Goal: Task Accomplishment & Management: Manage account settings

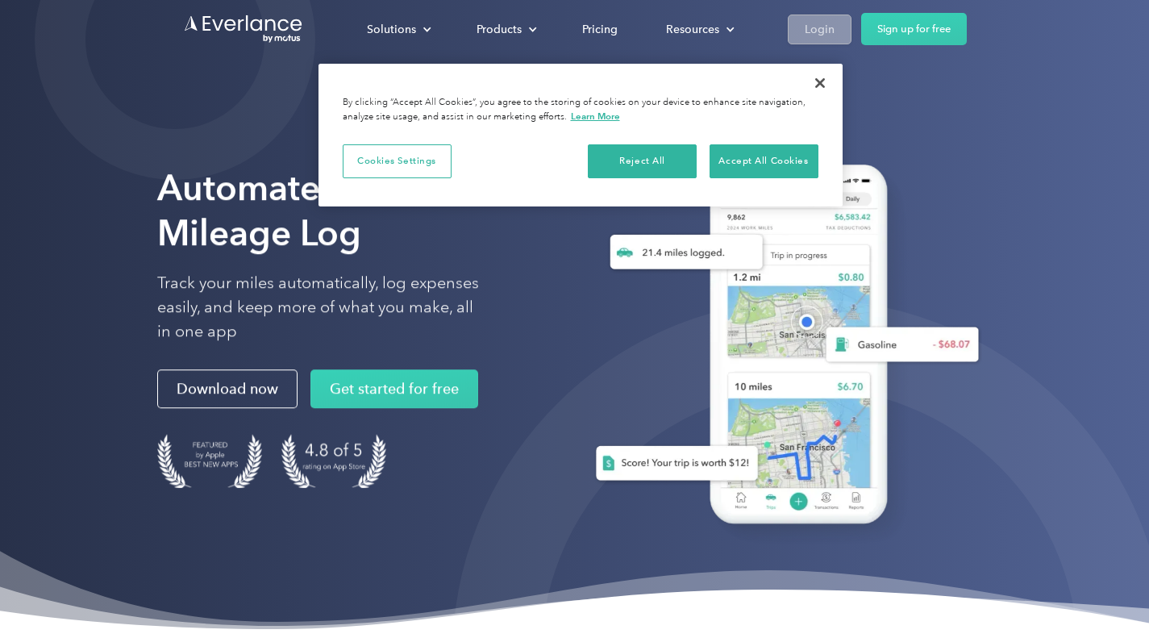
click at [839, 14] on div "Solutions For companies Easy vehicle reimbursements For self-employed Maximize …" at bounding box center [655, 29] width 624 height 32
click at [839, 17] on link "Login" at bounding box center [820, 30] width 64 height 30
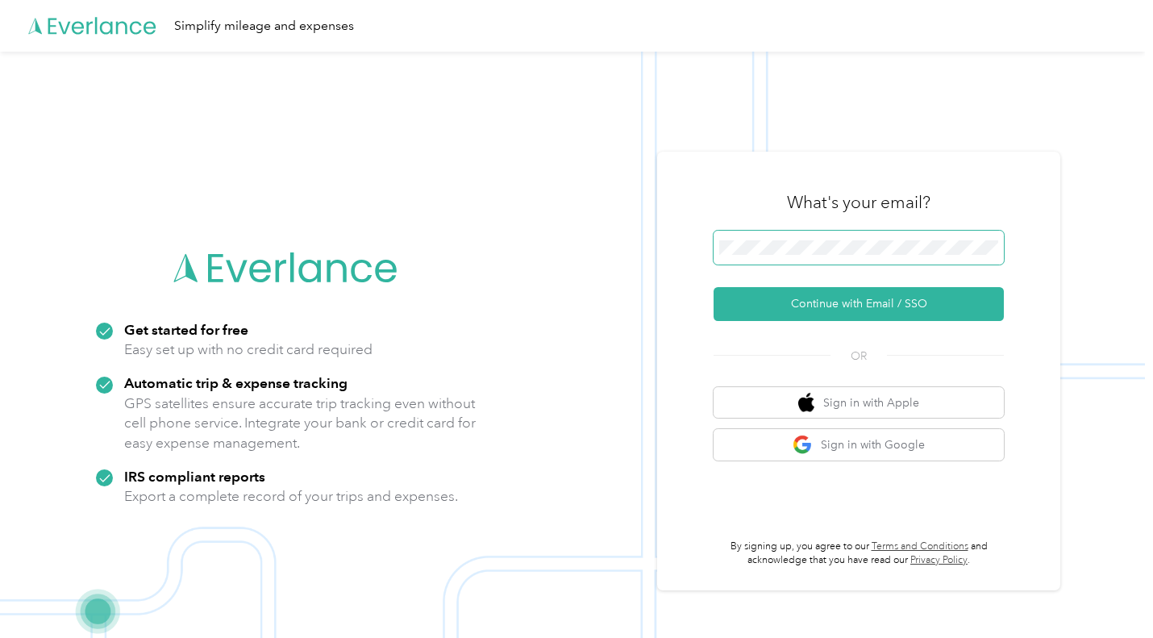
click at [800, 255] on span at bounding box center [859, 248] width 290 height 34
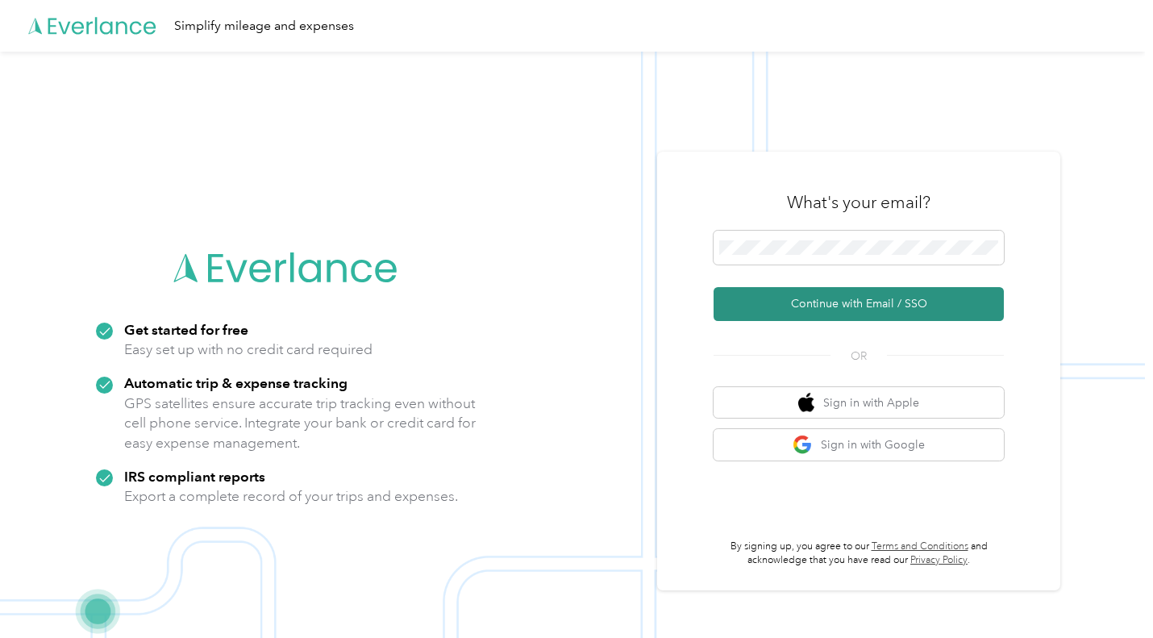
click at [826, 302] on button "Continue with Email / SSO" at bounding box center [859, 304] width 290 height 34
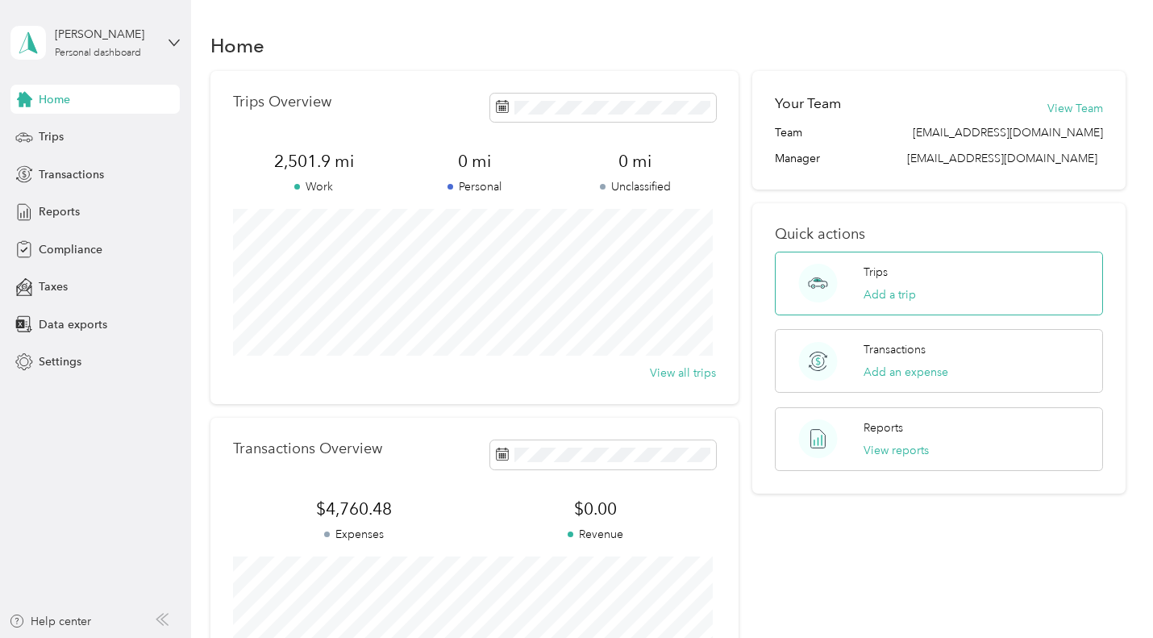
click at [889, 284] on div "Trips Add a trip" at bounding box center [890, 284] width 52 height 40
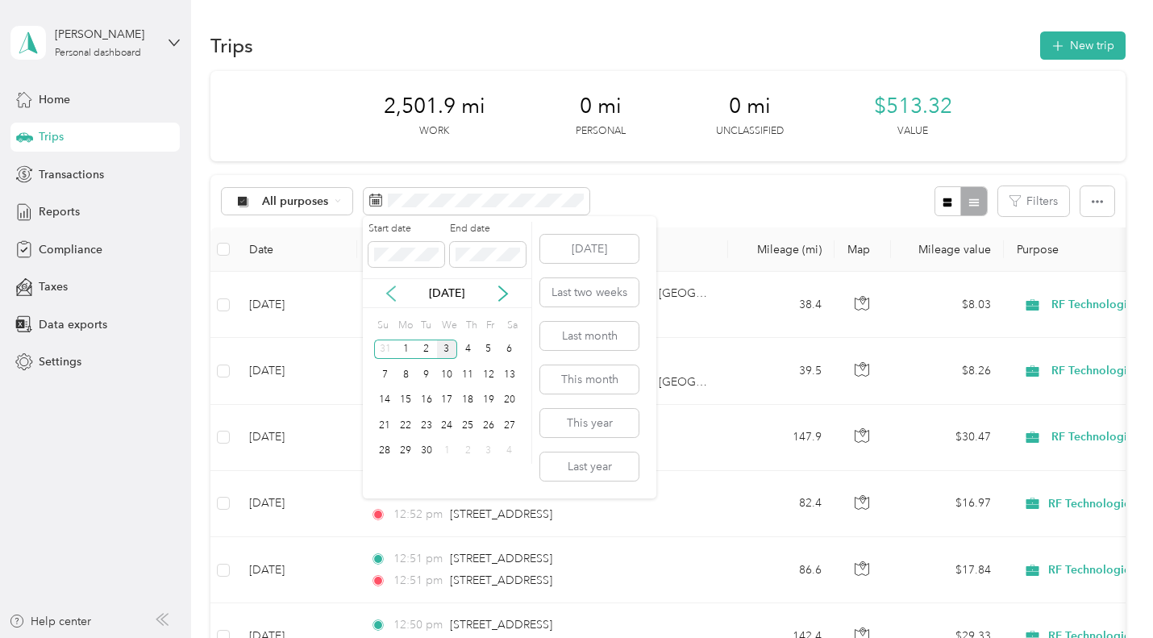
click at [388, 299] on icon at bounding box center [391, 293] width 16 height 16
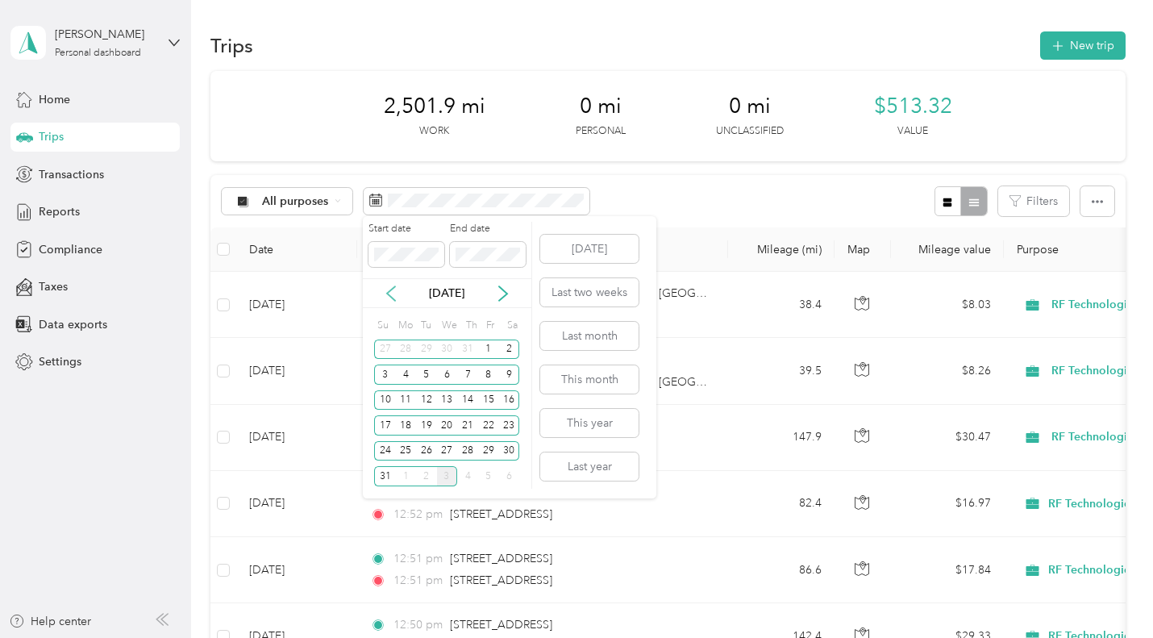
click at [387, 288] on icon at bounding box center [391, 293] width 16 height 16
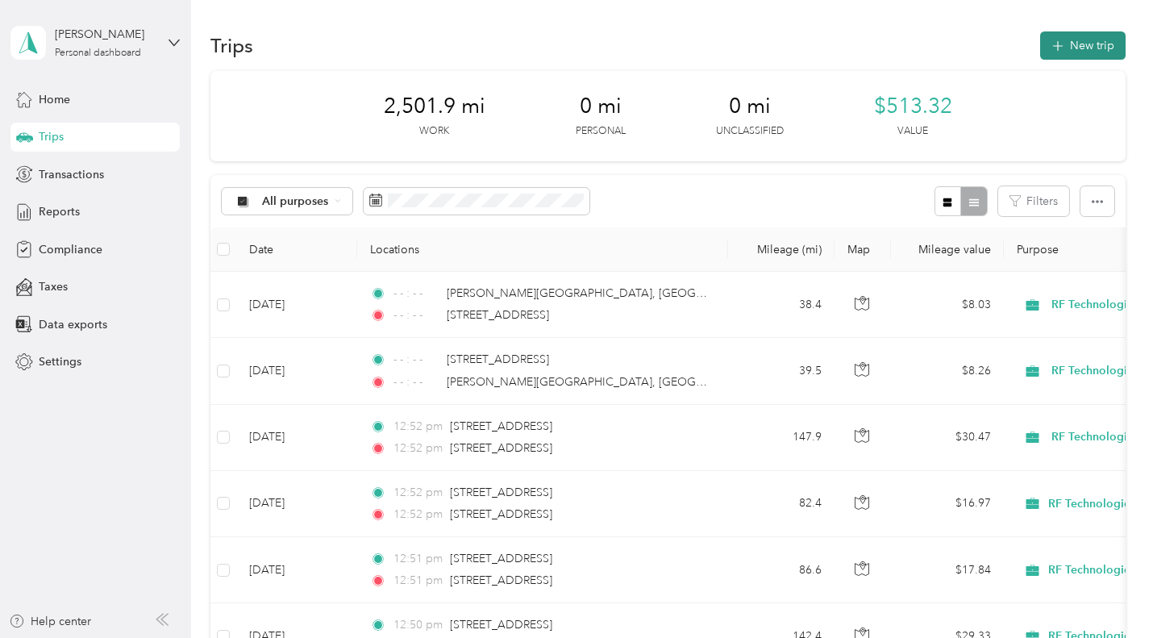
click at [1069, 36] on button "New trip" at bounding box center [1082, 45] width 85 height 28
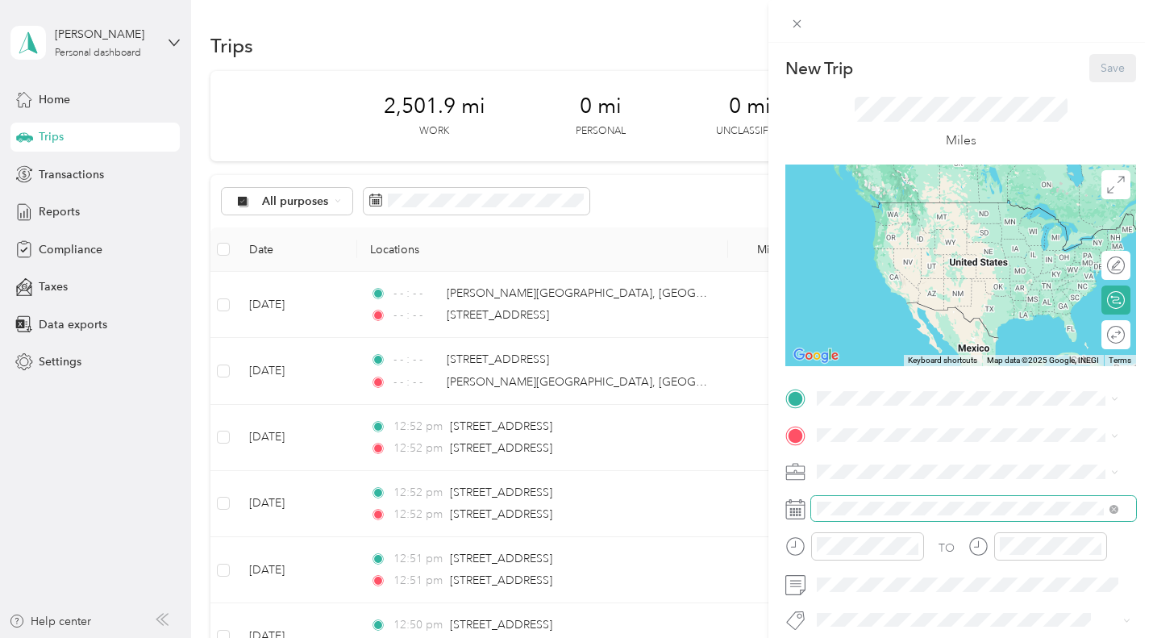
click at [848, 520] on span at bounding box center [973, 509] width 325 height 26
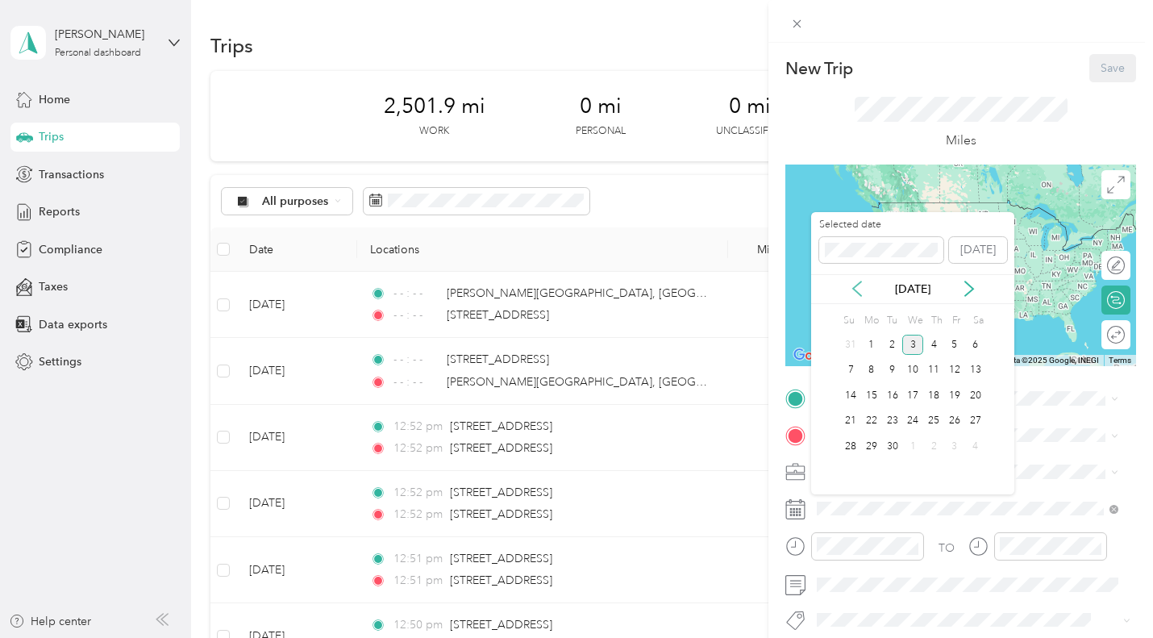
click at [856, 281] on icon at bounding box center [857, 289] width 16 height 16
click at [856, 282] on icon at bounding box center [857, 289] width 16 height 16
click at [886, 369] on div "8" at bounding box center [892, 370] width 21 height 20
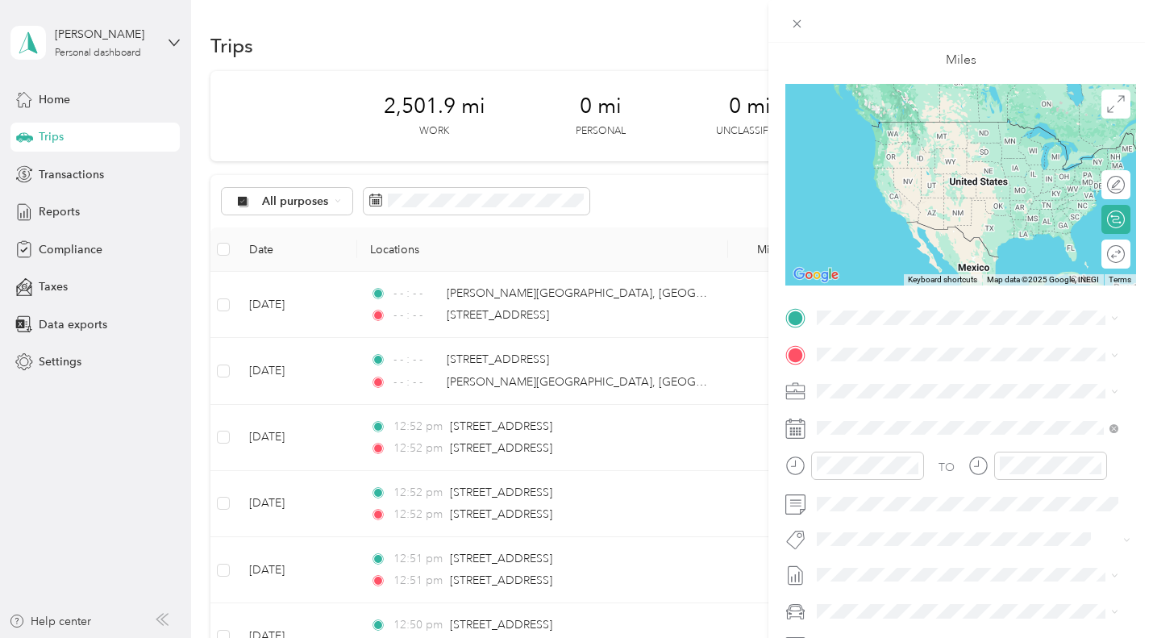
scroll to position [208, 0]
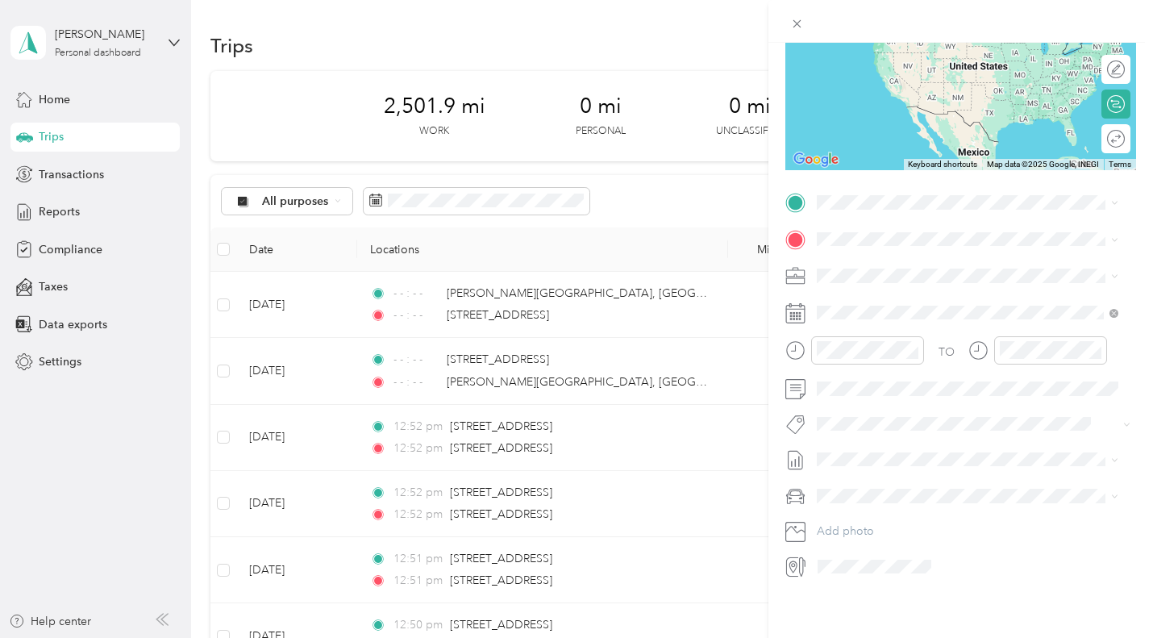
click at [864, 512] on div "Toyota Camry" at bounding box center [967, 506] width 290 height 17
click at [862, 385] on span at bounding box center [973, 389] width 325 height 26
click at [896, 620] on div "New Trip Save This trip cannot be edited because it is either under review, app…" at bounding box center [960, 362] width 385 height 638
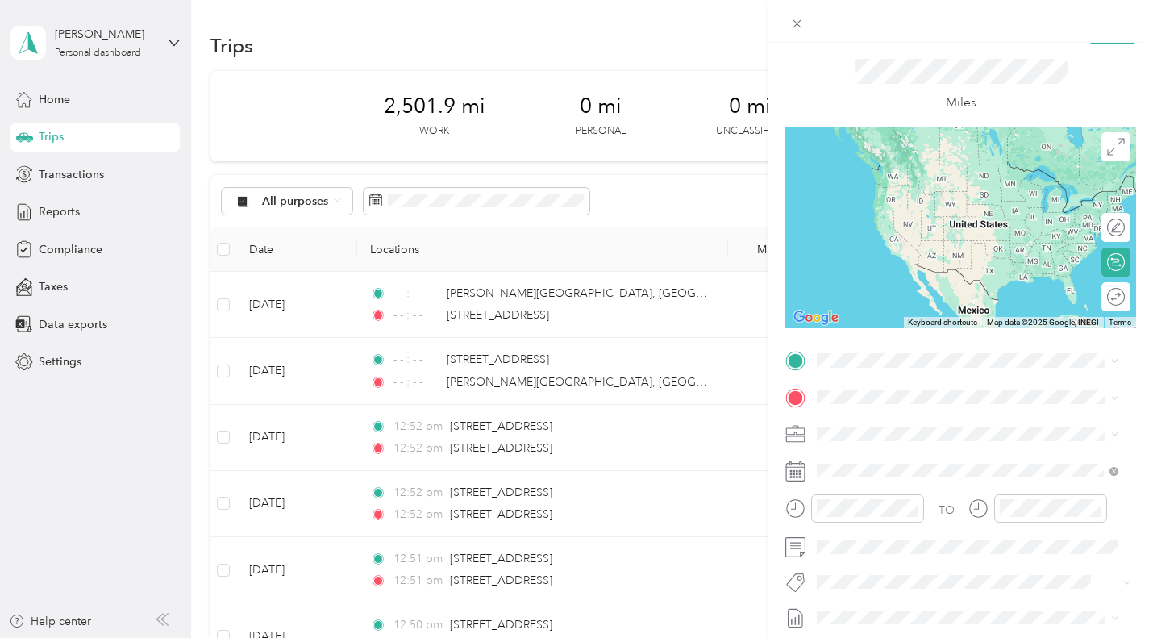
scroll to position [0, 0]
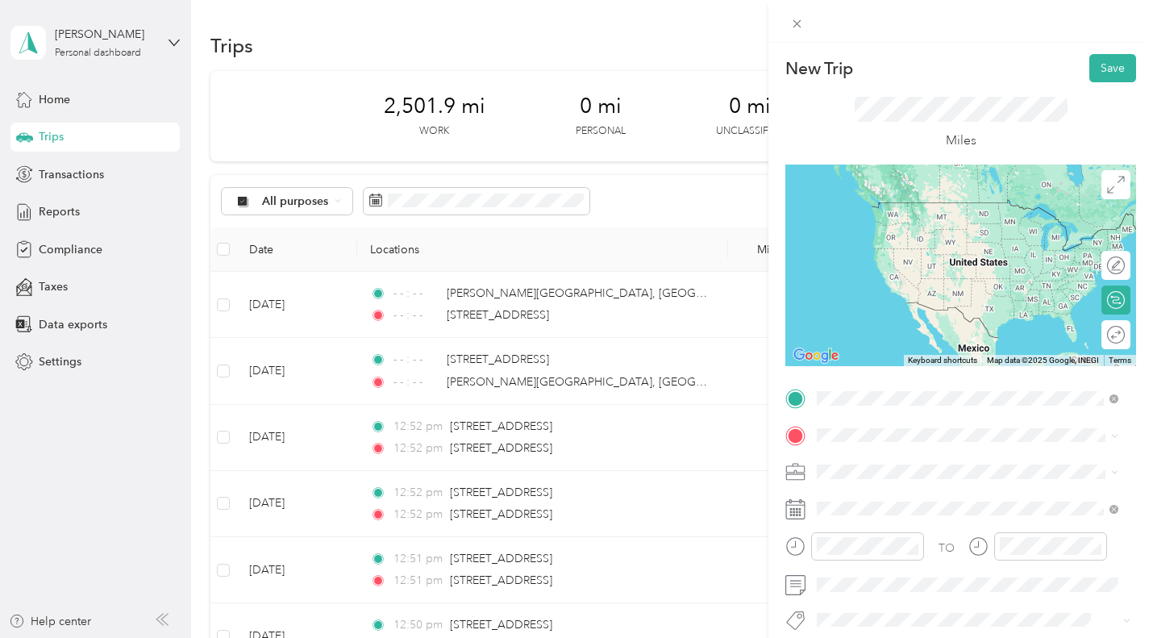
click at [879, 456] on span "[STREET_ADDRESS][US_STATE]" at bounding box center [927, 456] width 161 height 15
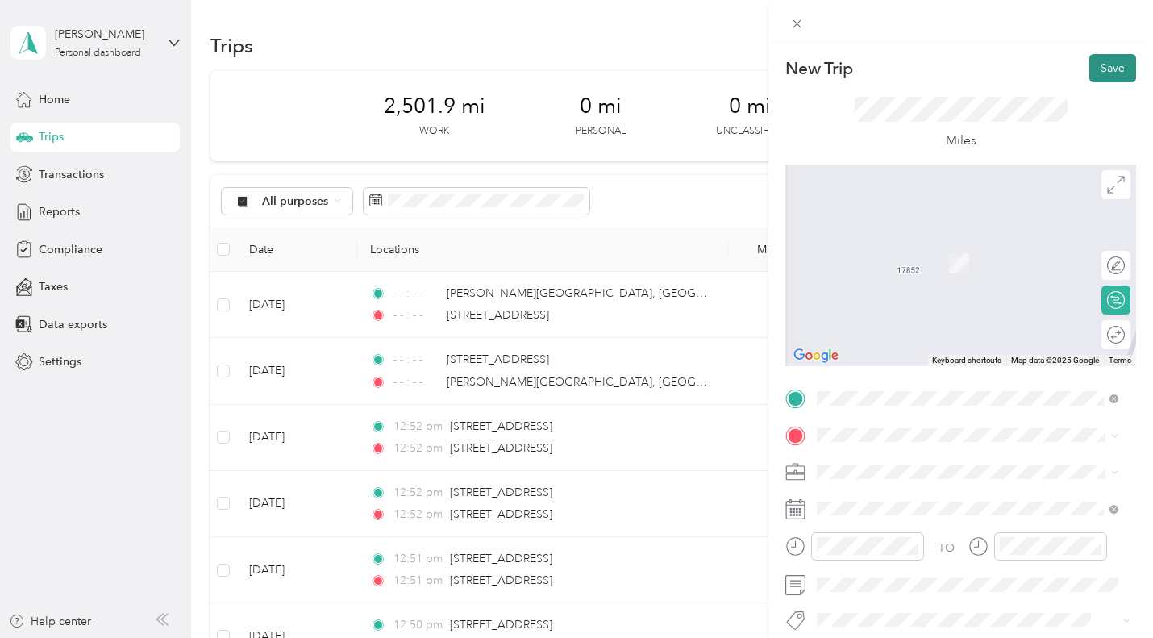
click at [1103, 73] on button "Save" at bounding box center [1112, 68] width 47 height 28
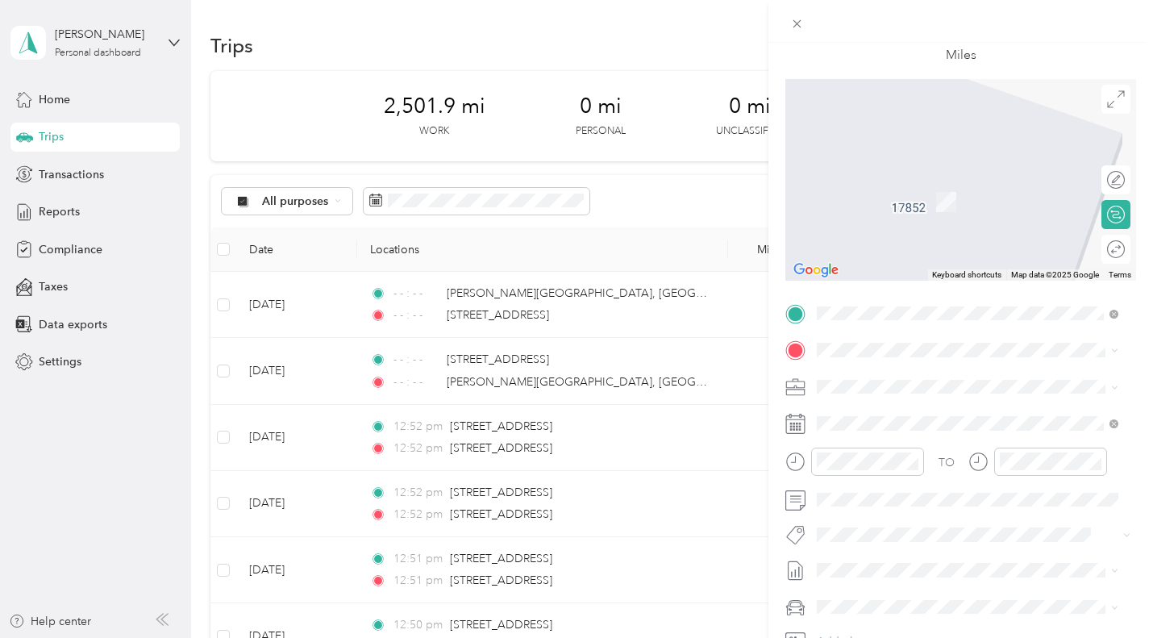
scroll to position [161, 0]
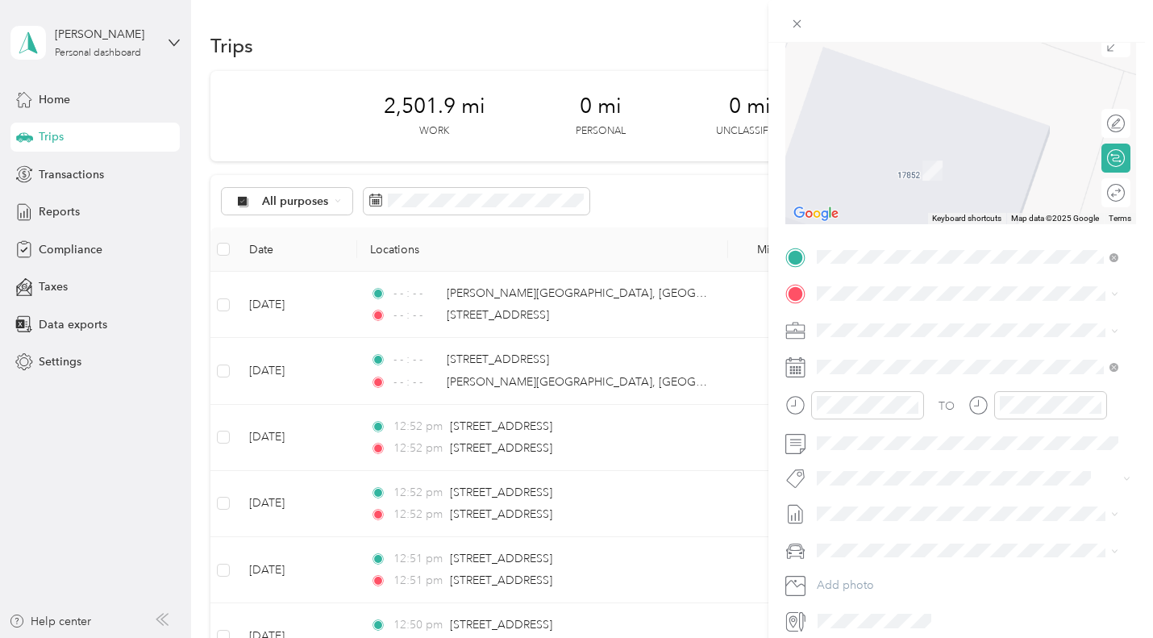
drag, startPoint x: 873, startPoint y: 283, endPoint x: 879, endPoint y: 356, distance: 72.8
click at [879, 356] on span "[STREET_ADDRESS][US_STATE]" at bounding box center [927, 350] width 161 height 15
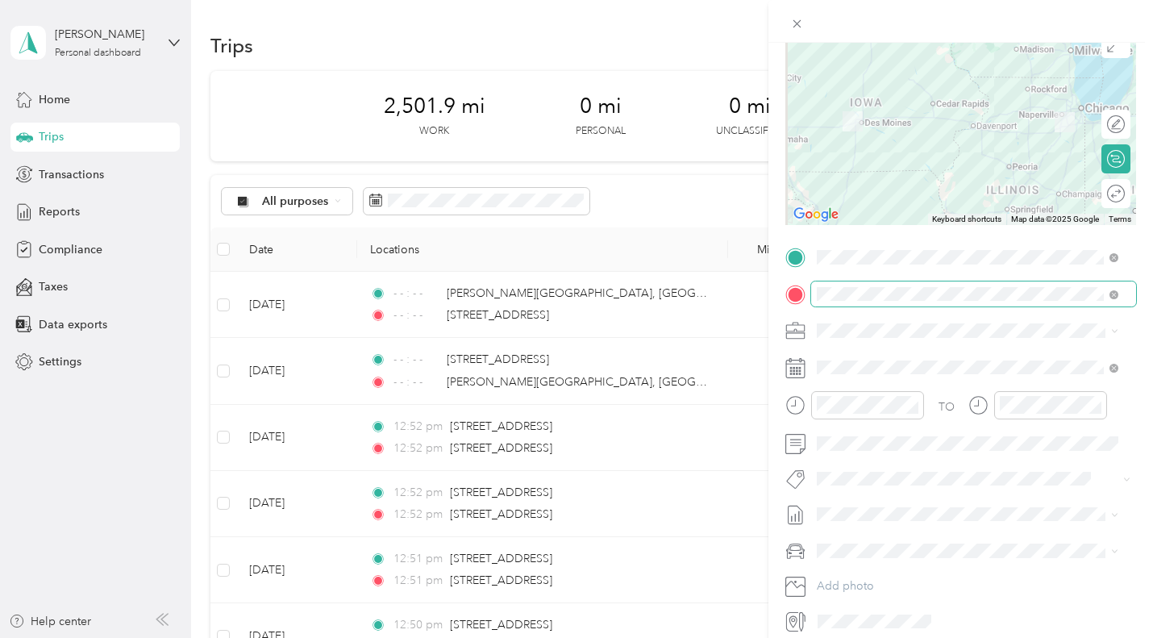
scroll to position [0, 0]
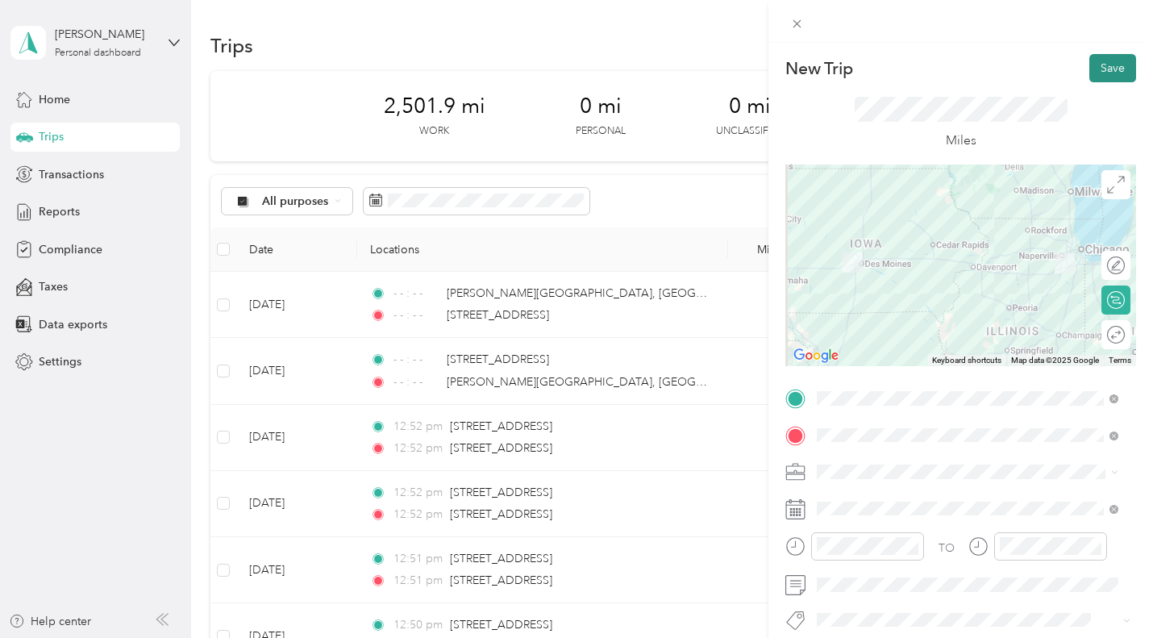
click at [1093, 70] on button "Save" at bounding box center [1112, 68] width 47 height 28
click at [1110, 73] on button "Save" at bounding box center [1112, 68] width 47 height 28
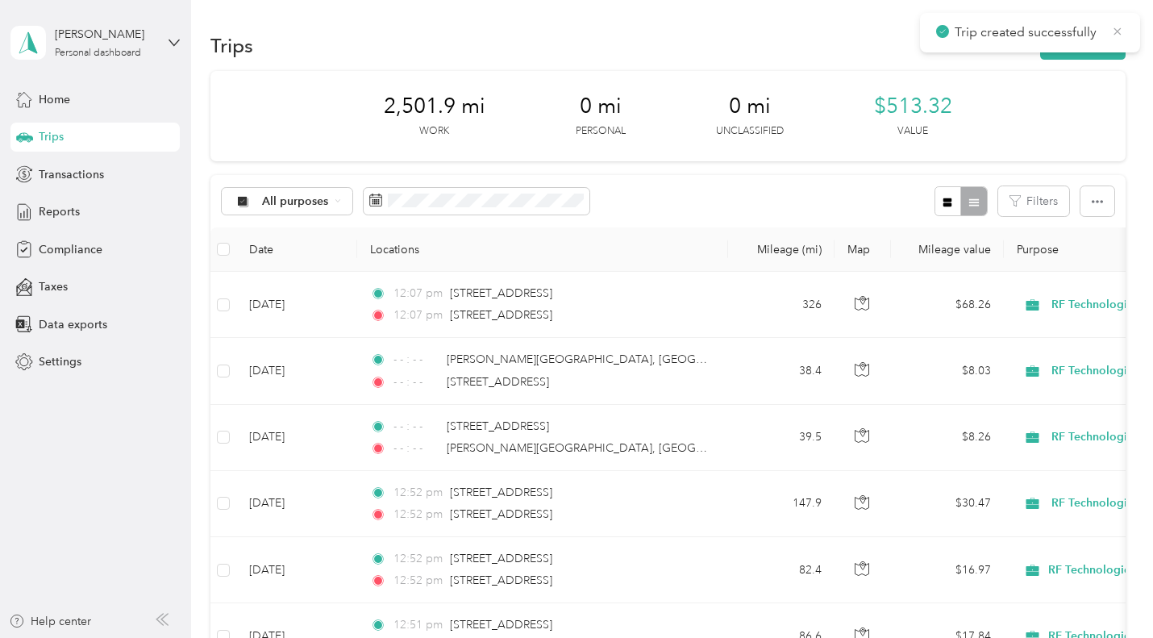
click at [1117, 30] on icon at bounding box center [1117, 30] width 7 height 7
click at [1097, 44] on button "New trip" at bounding box center [1082, 45] width 85 height 28
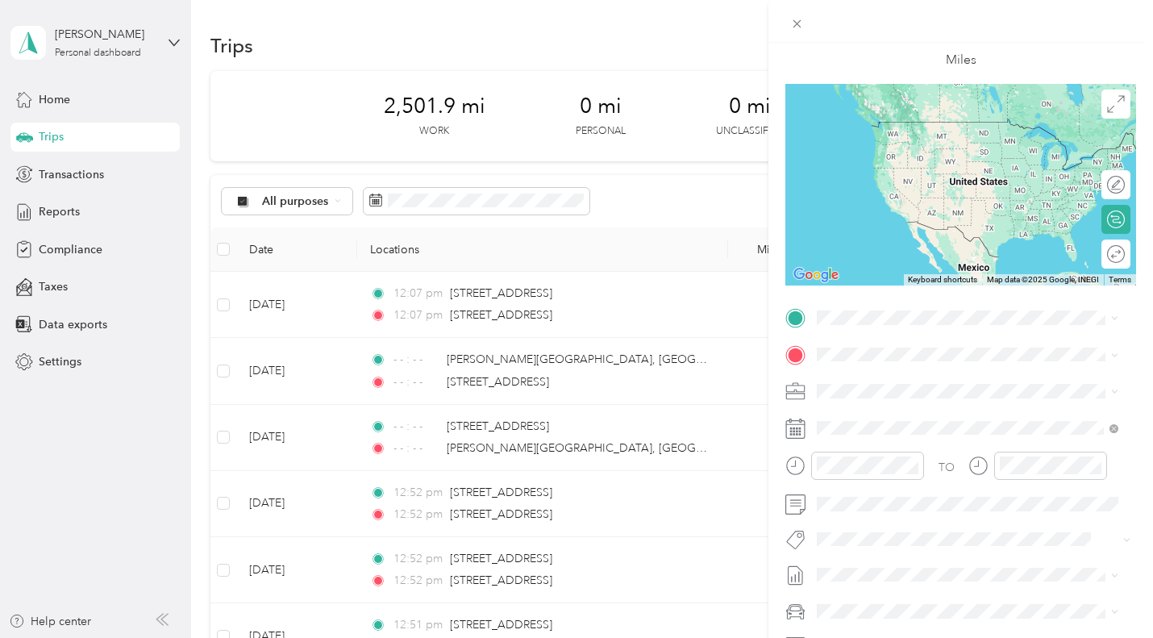
scroll to position [161, 0]
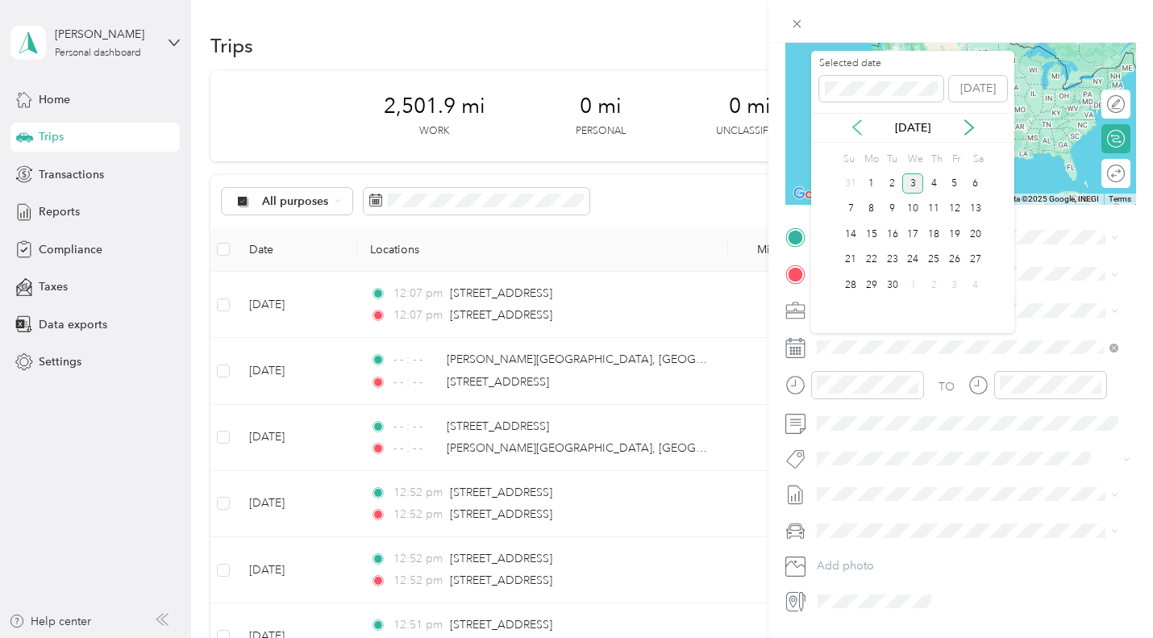
click at [856, 124] on icon at bounding box center [857, 127] width 8 height 15
click at [919, 213] on div "9" at bounding box center [912, 209] width 21 height 20
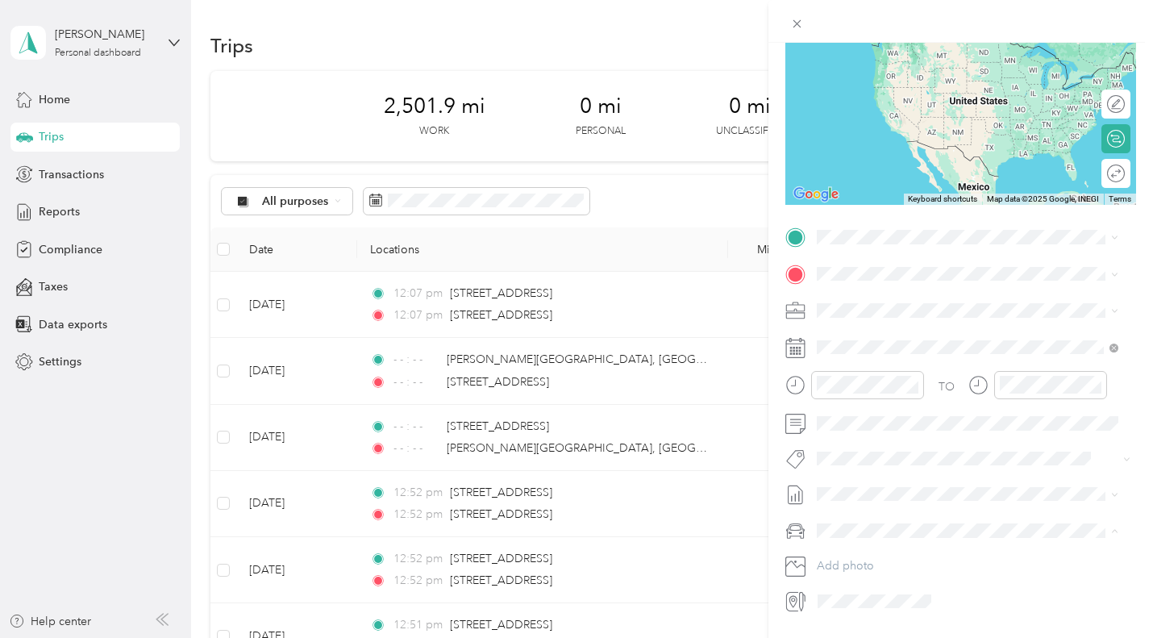
click at [851, 562] on li "Toyota Camry" at bounding box center [967, 559] width 313 height 28
click at [915, 294] on span "[STREET_ADDRESS][US_STATE]" at bounding box center [927, 290] width 161 height 15
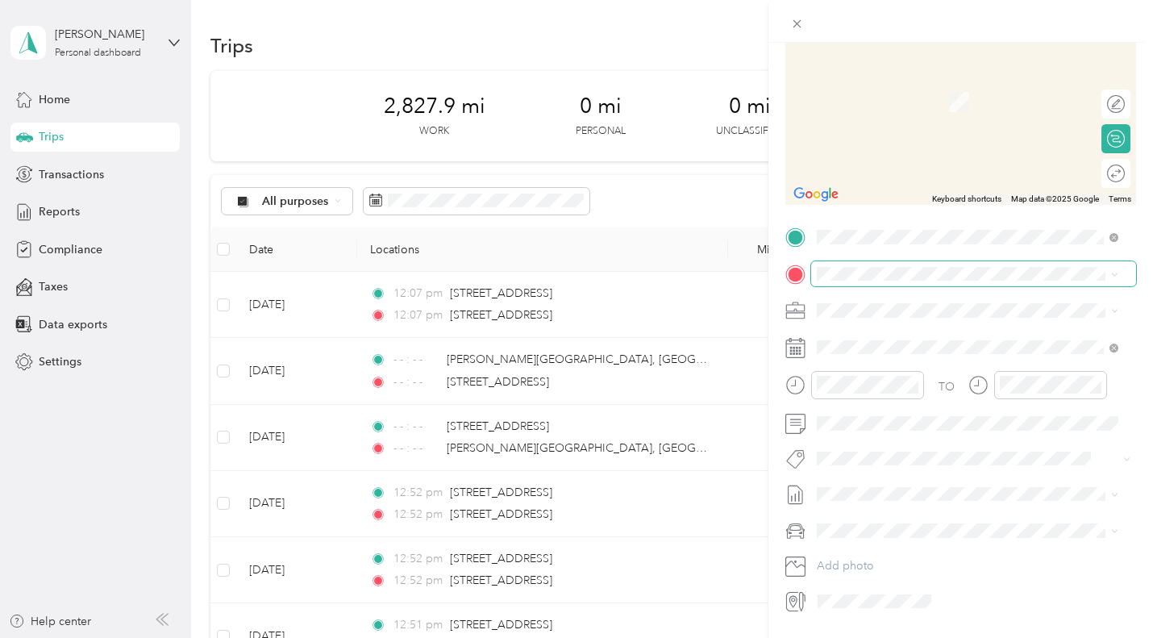
click at [1046, 637] on div "New Trip Save This trip cannot be edited because it is either under review, app…" at bounding box center [572, 638] width 1145 height 0
drag, startPoint x: 991, startPoint y: 291, endPoint x: 995, endPoint y: 348, distance: 57.4
click at [995, 342] on div "[STREET_ADDRESS][US_STATE]" at bounding box center [967, 331] width 290 height 22
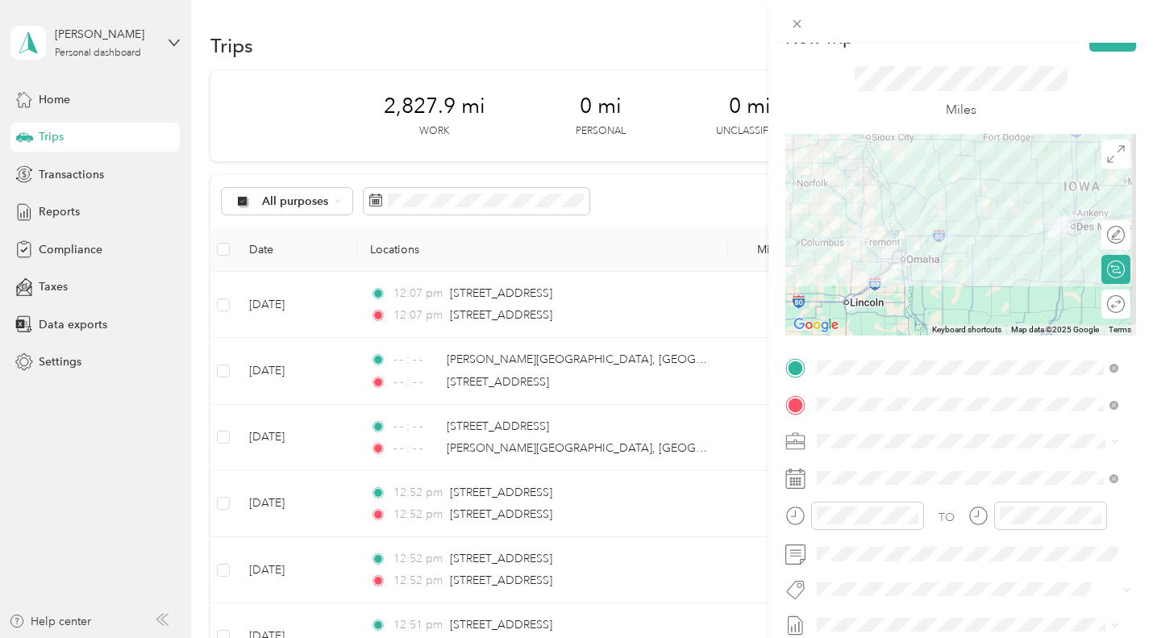
scroll to position [0, 0]
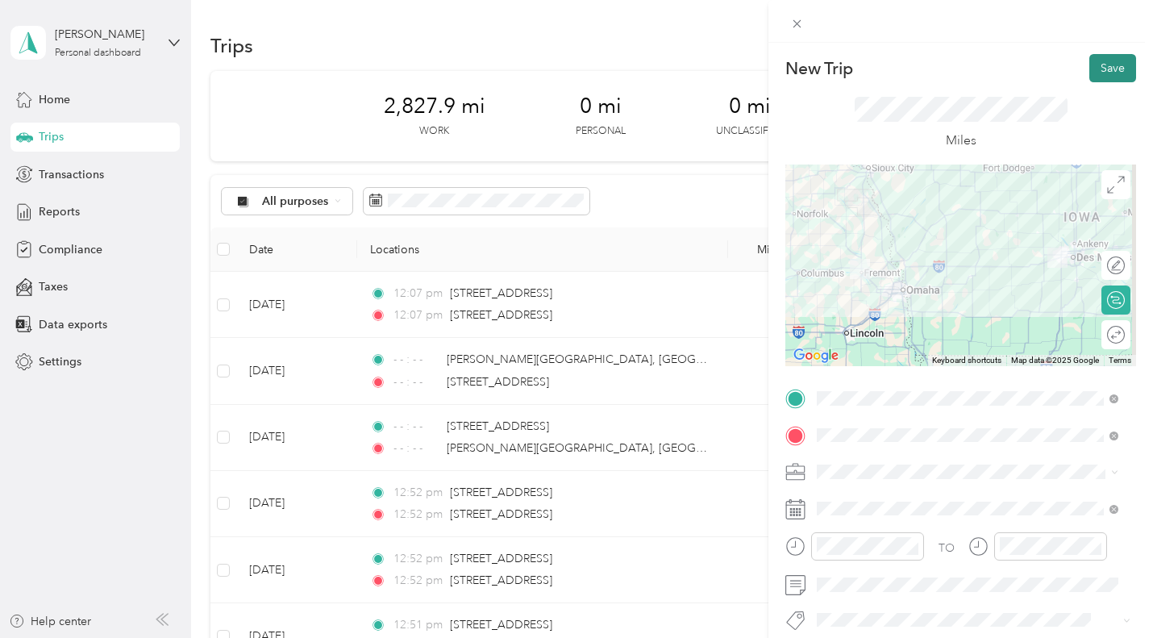
click at [1102, 66] on button "Save" at bounding box center [1112, 68] width 47 height 28
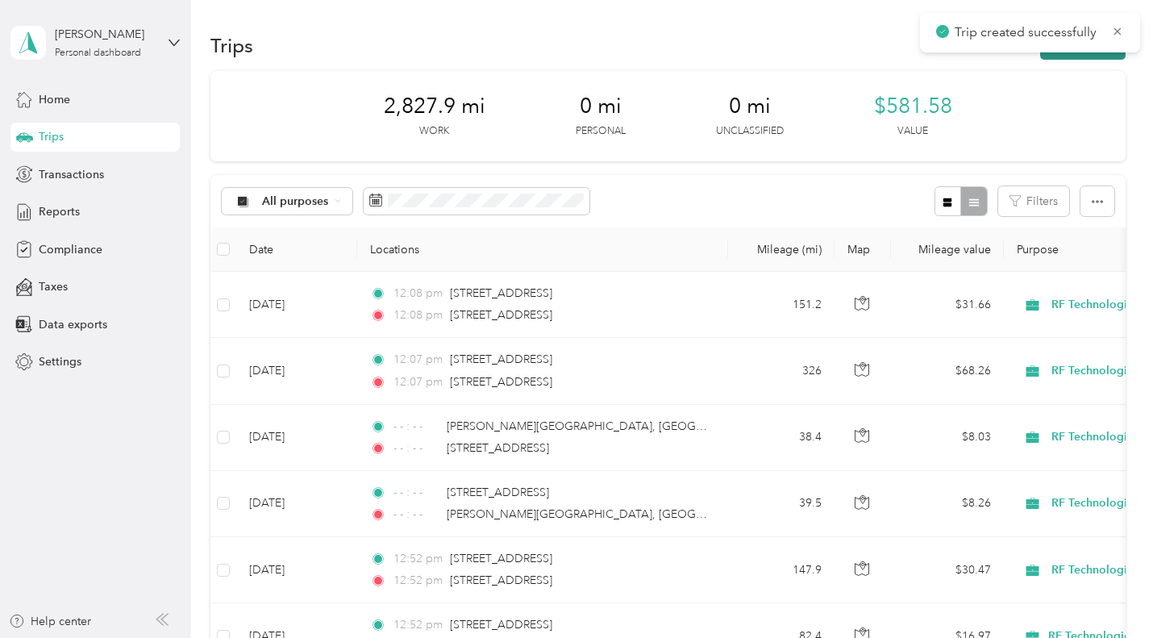
click at [1072, 58] on button "New trip" at bounding box center [1082, 45] width 85 height 28
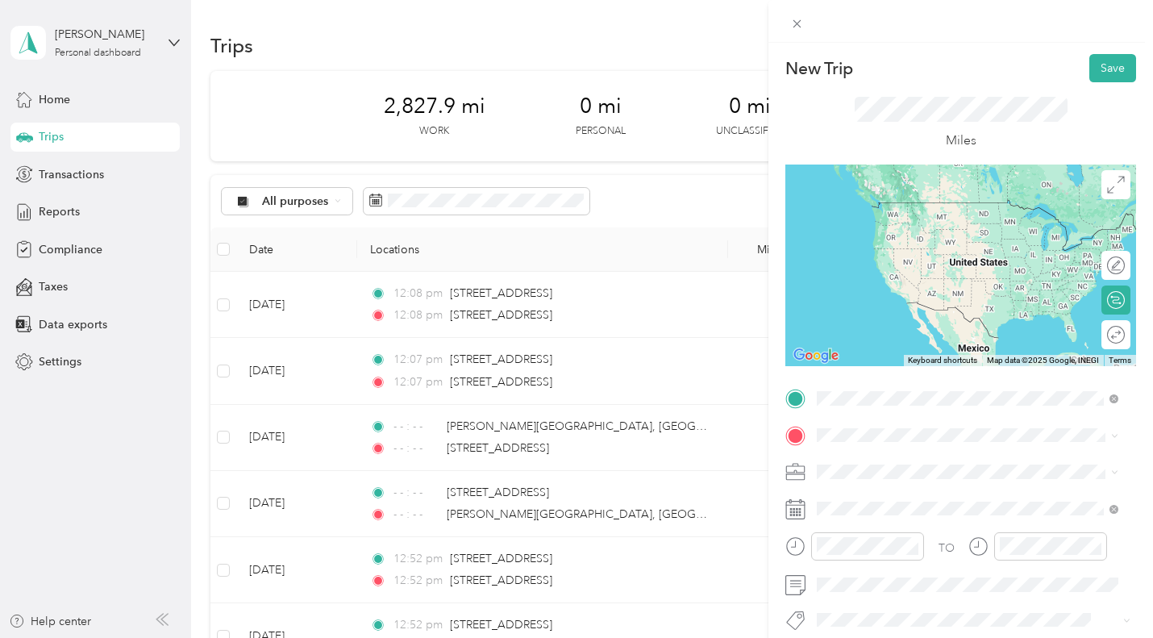
click at [885, 455] on span "[STREET_ADDRESS][US_STATE]" at bounding box center [927, 456] width 161 height 15
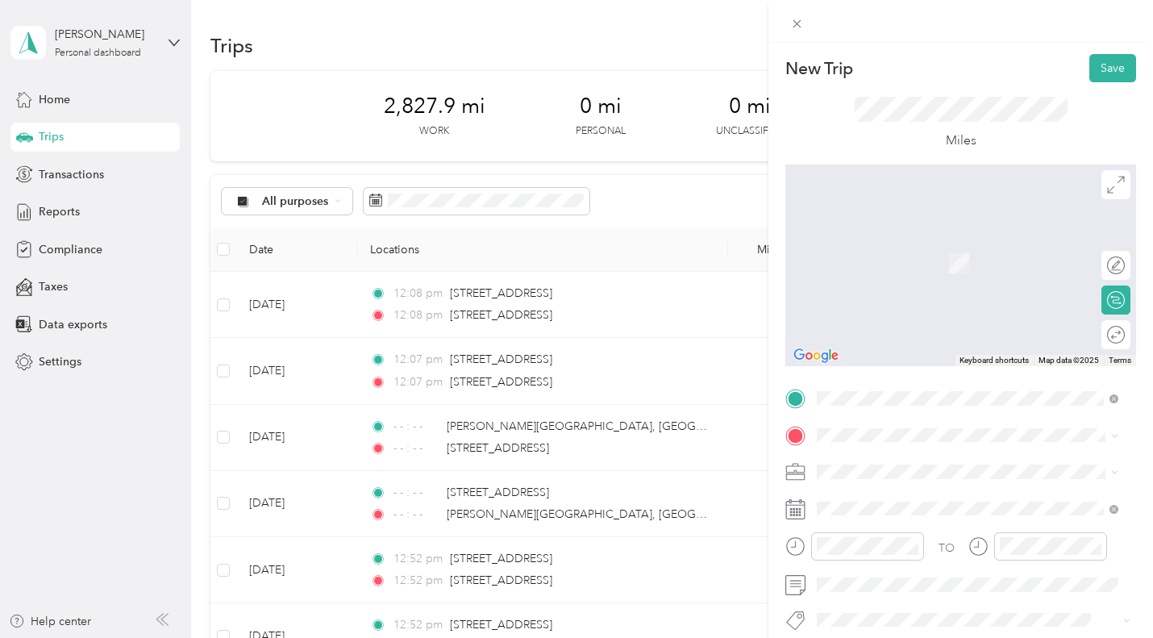
click at [877, 496] on span "[STREET_ADDRESS][US_STATE]" at bounding box center [927, 490] width 161 height 15
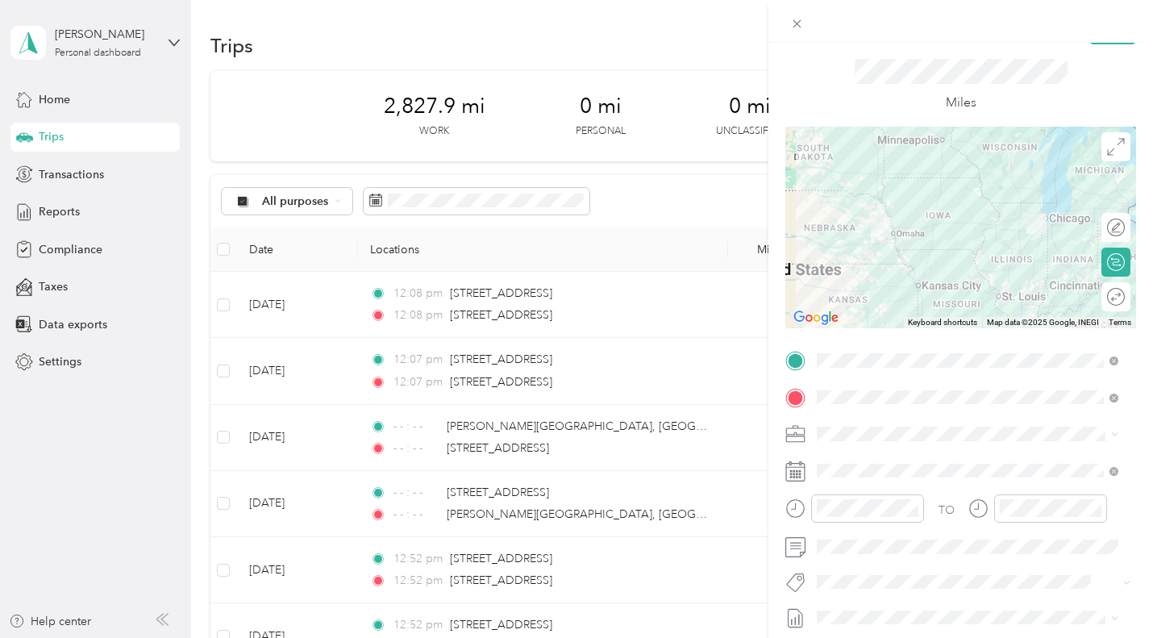
scroll to position [81, 0]
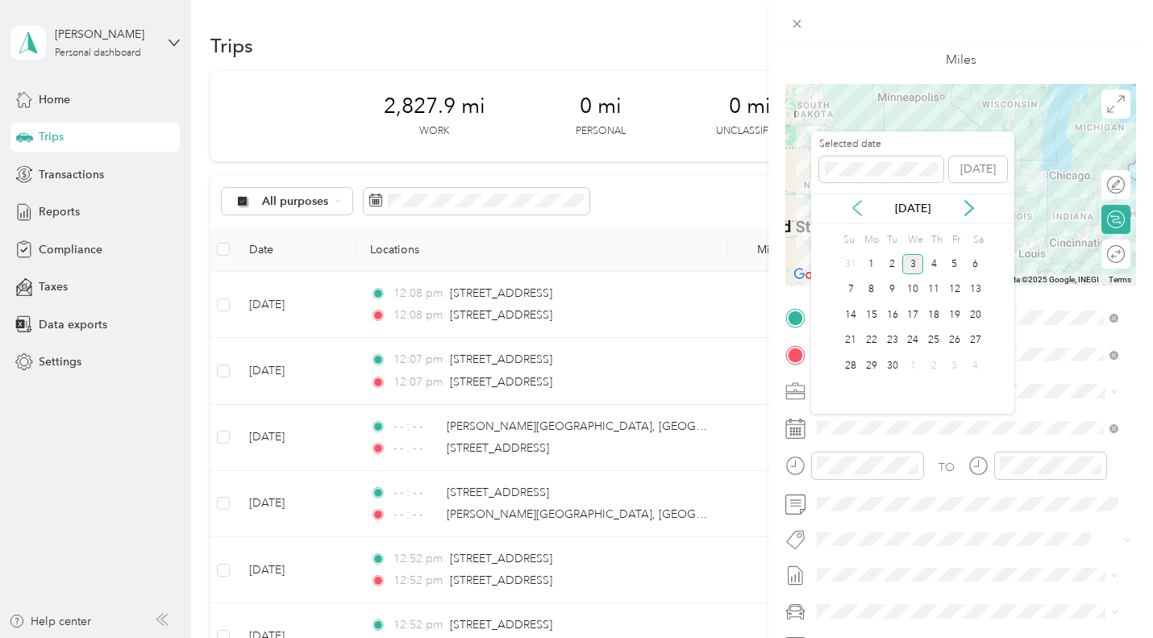
click at [854, 208] on icon at bounding box center [857, 208] width 8 height 15
click at [906, 286] on div "9" at bounding box center [912, 290] width 21 height 20
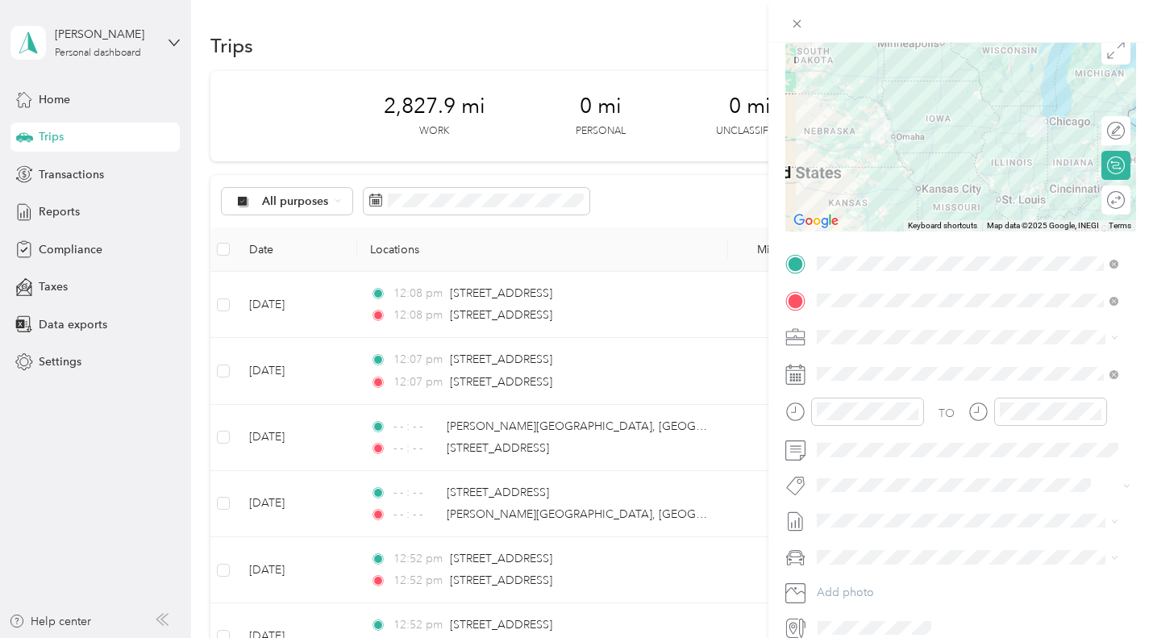
scroll to position [47, 0]
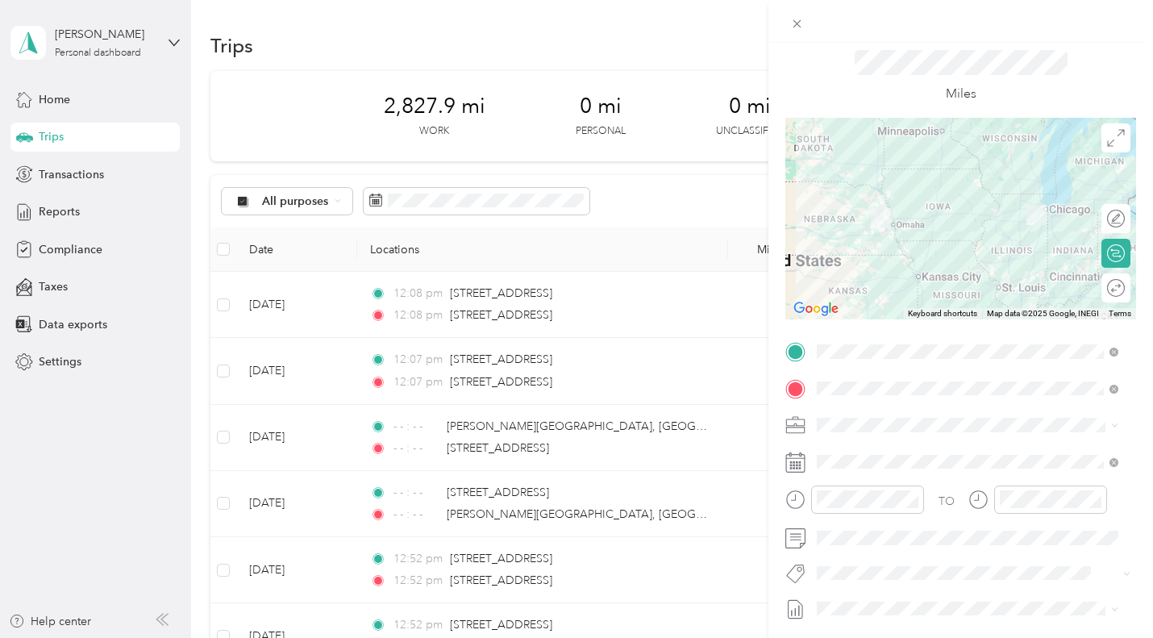
click at [798, 462] on icon at bounding box center [795, 462] width 20 height 20
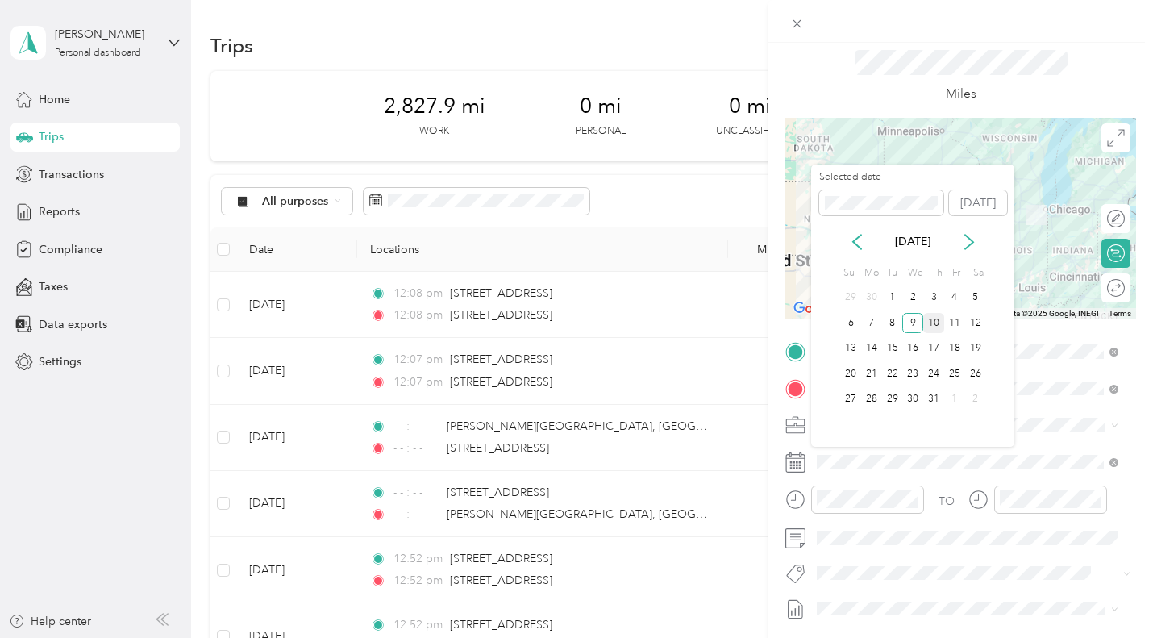
click at [933, 323] on div "10" at bounding box center [933, 323] width 21 height 20
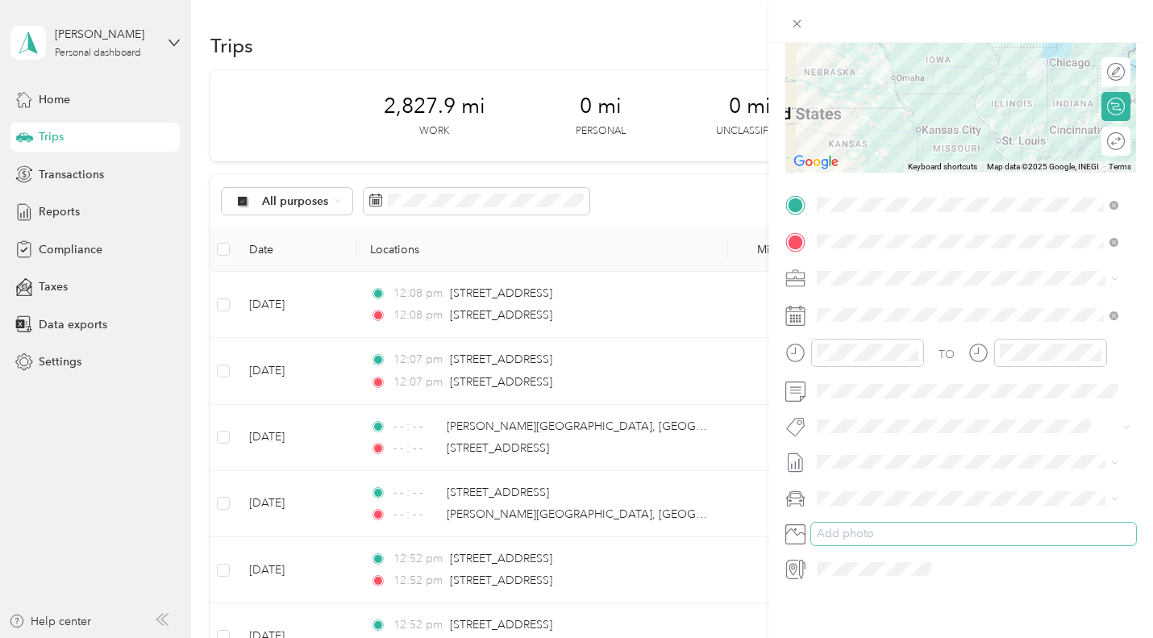
scroll to position [208, 0]
click at [873, 513] on div "Toyota Camry" at bounding box center [967, 511] width 290 height 17
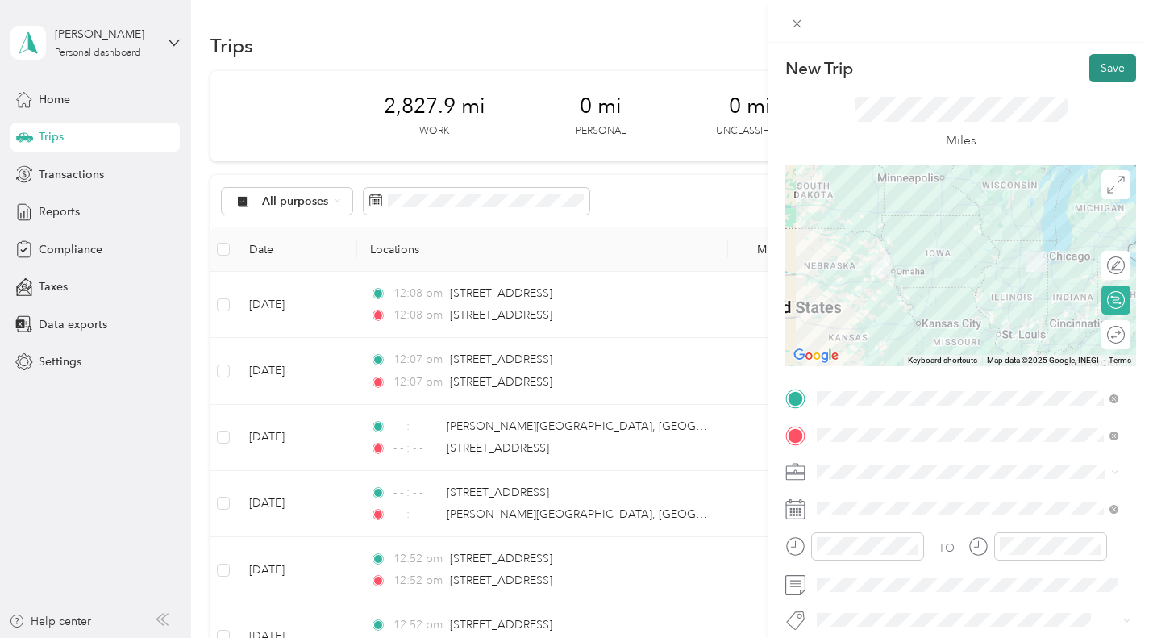
click at [1097, 68] on button "Save" at bounding box center [1112, 68] width 47 height 28
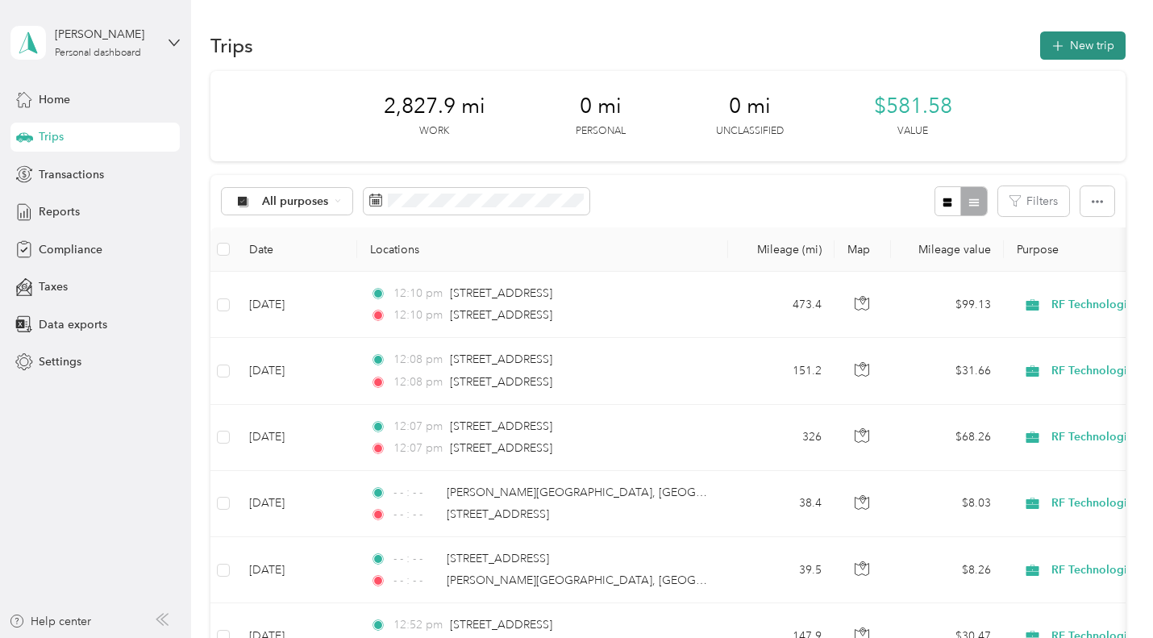
click at [1068, 43] on button "New trip" at bounding box center [1082, 45] width 85 height 28
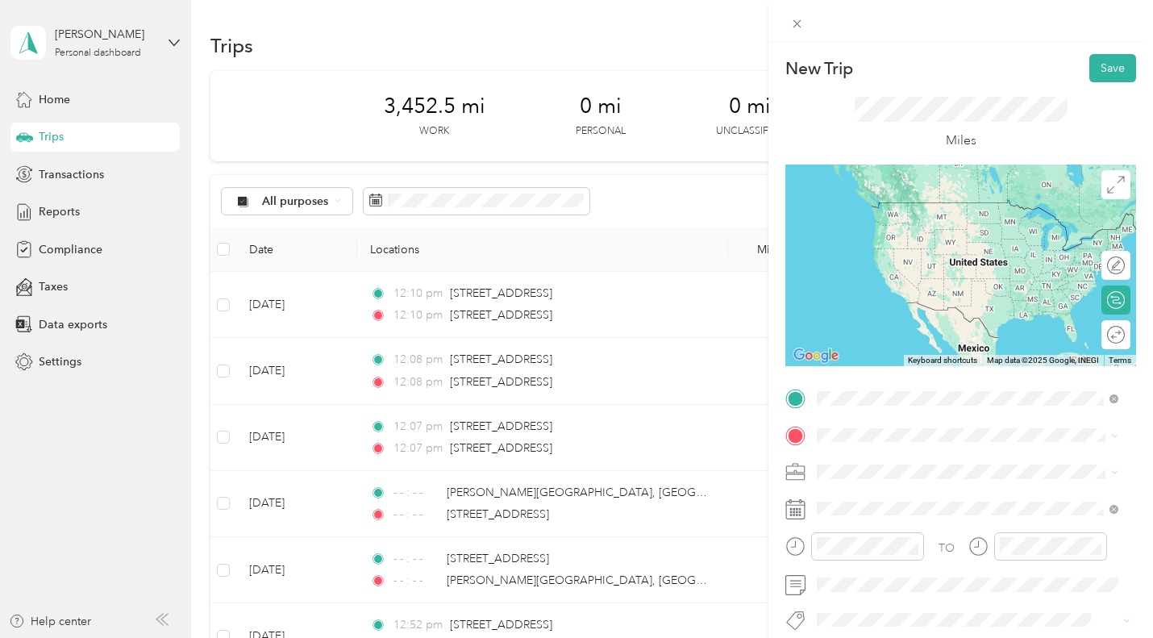
click at [894, 219] on li "[STREET_ADDRESS][US_STATE]" at bounding box center [967, 202] width 313 height 33
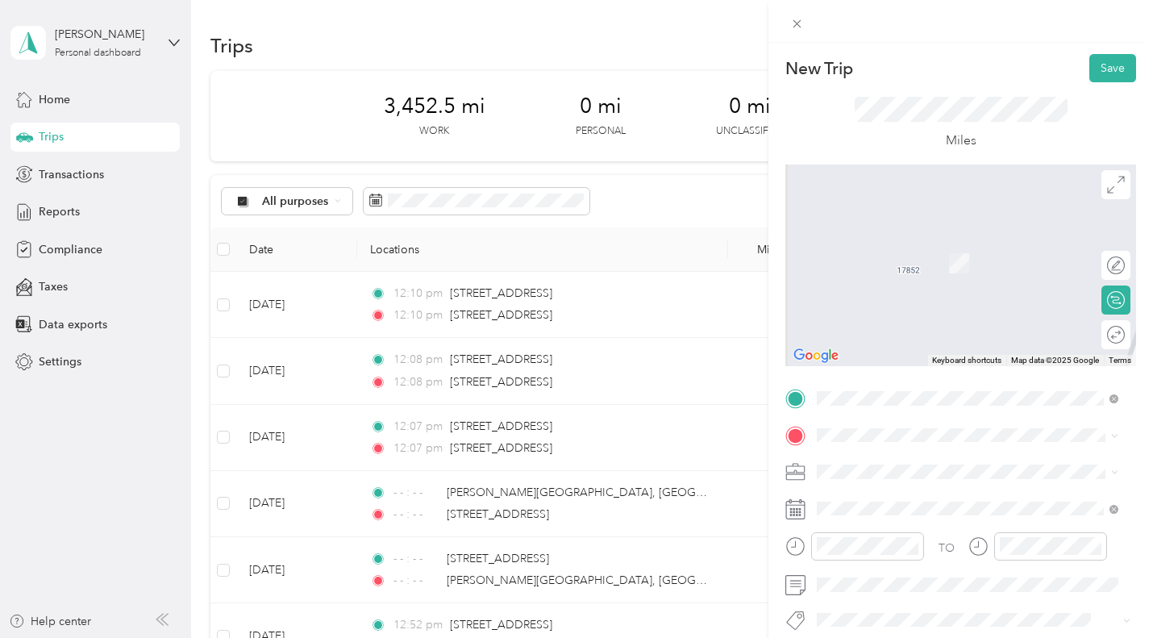
click at [959, 244] on div "[STREET_ADDRESS][US_STATE]" at bounding box center [967, 233] width 290 height 22
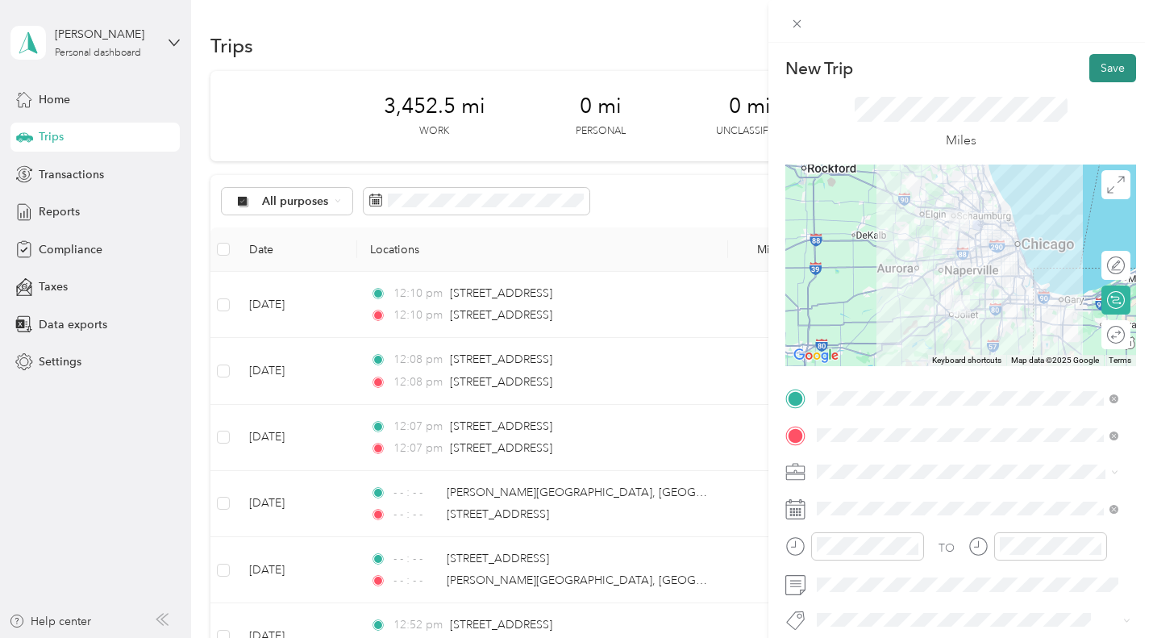
click at [1104, 68] on button "Save" at bounding box center [1112, 68] width 47 height 28
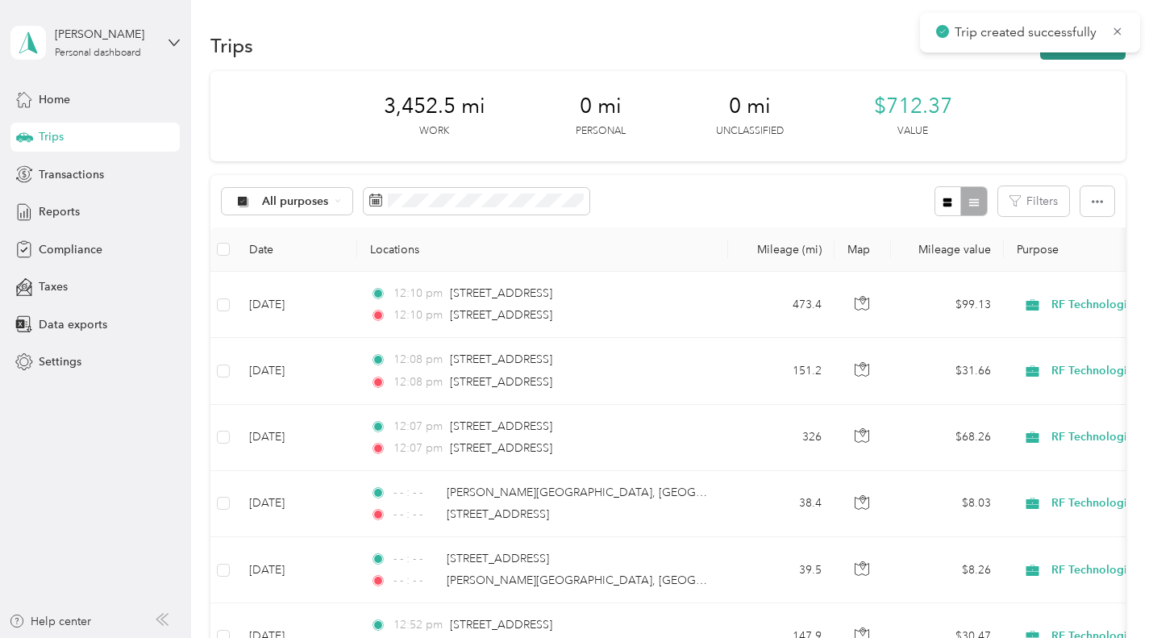
click at [1093, 54] on button "New trip" at bounding box center [1082, 45] width 85 height 28
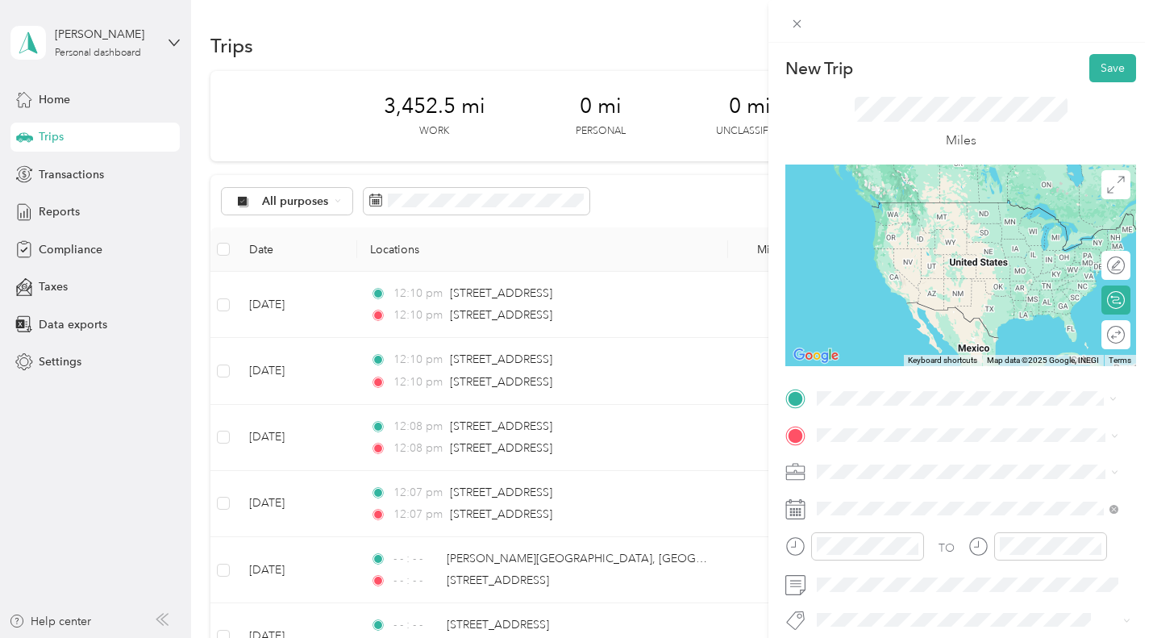
click at [895, 209] on span "[STREET_ADDRESS][US_STATE]" at bounding box center [927, 201] width 161 height 15
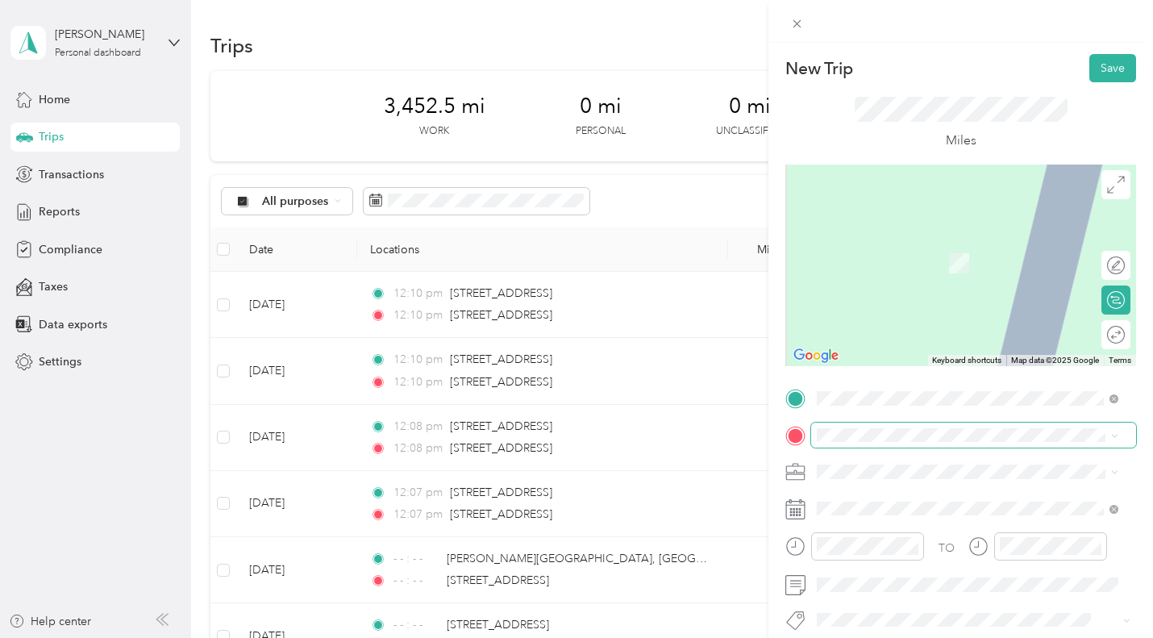
click at [869, 425] on span at bounding box center [973, 436] width 325 height 26
click at [868, 427] on span at bounding box center [973, 436] width 325 height 26
click at [890, 246] on span "[STREET_ADDRESS][US_STATE]" at bounding box center [927, 238] width 161 height 15
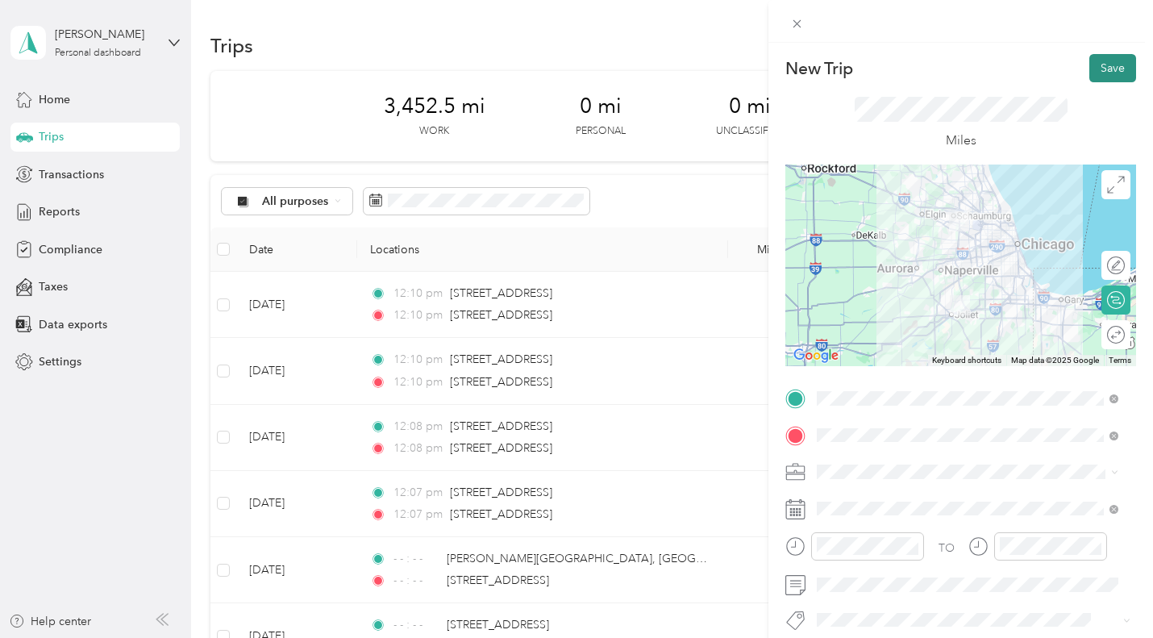
click at [1094, 68] on button "Save" at bounding box center [1112, 68] width 47 height 28
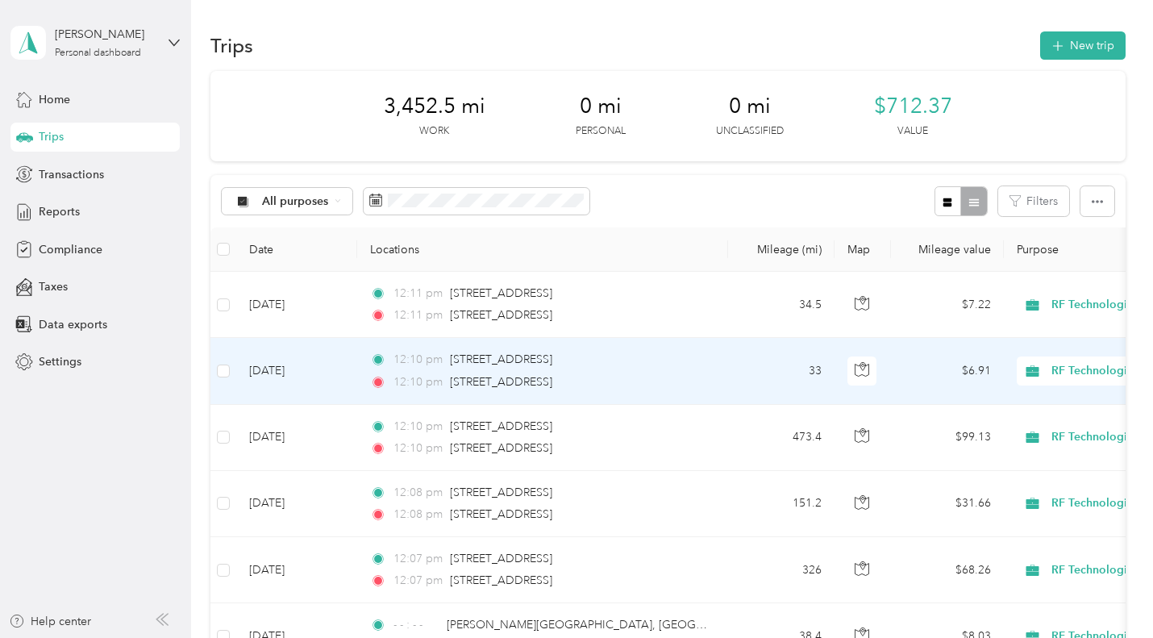
click at [280, 363] on td "[DATE]" at bounding box center [296, 371] width 121 height 66
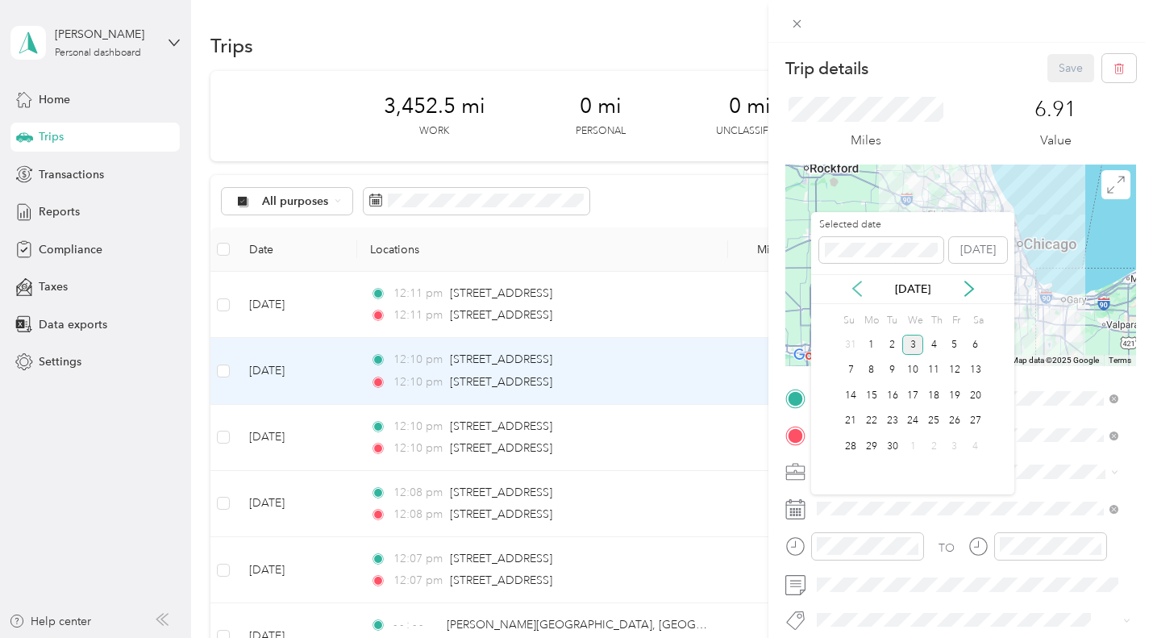
click at [852, 290] on icon at bounding box center [857, 289] width 16 height 16
click at [931, 451] on div "31" at bounding box center [933, 446] width 21 height 20
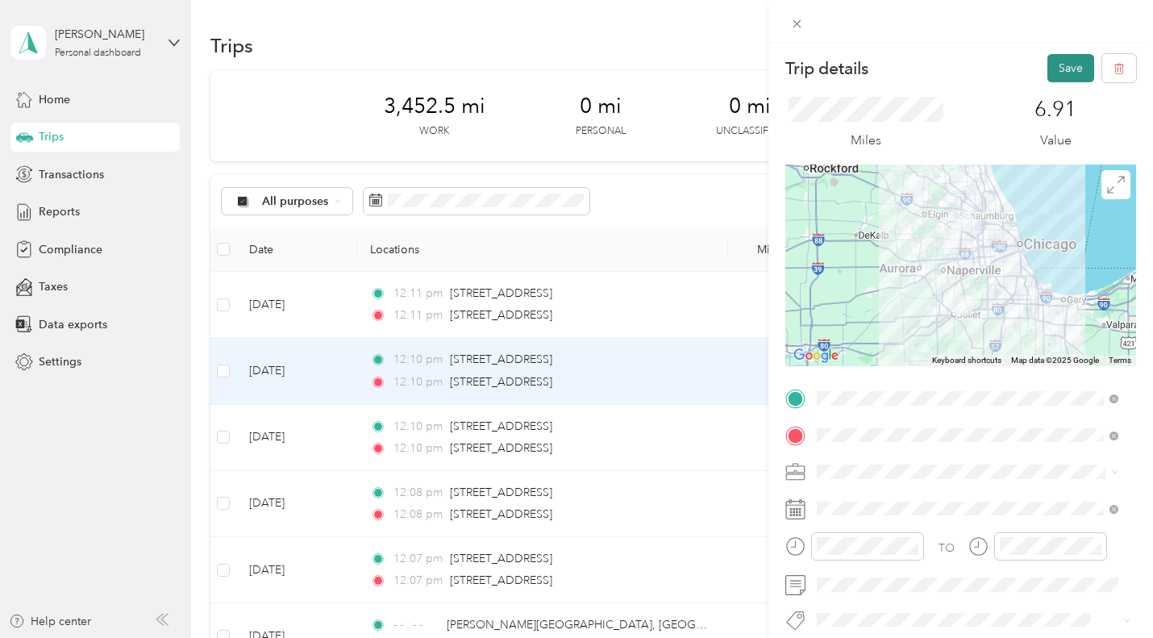
click at [1054, 68] on button "Save" at bounding box center [1070, 68] width 47 height 28
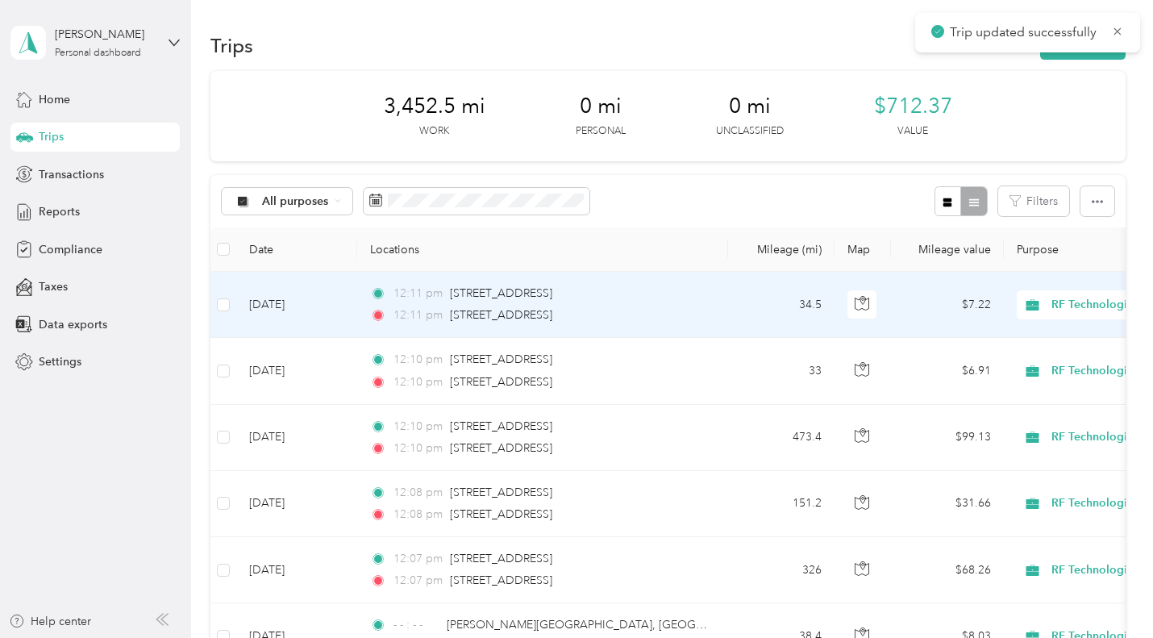
click at [317, 304] on td "[DATE]" at bounding box center [296, 305] width 121 height 66
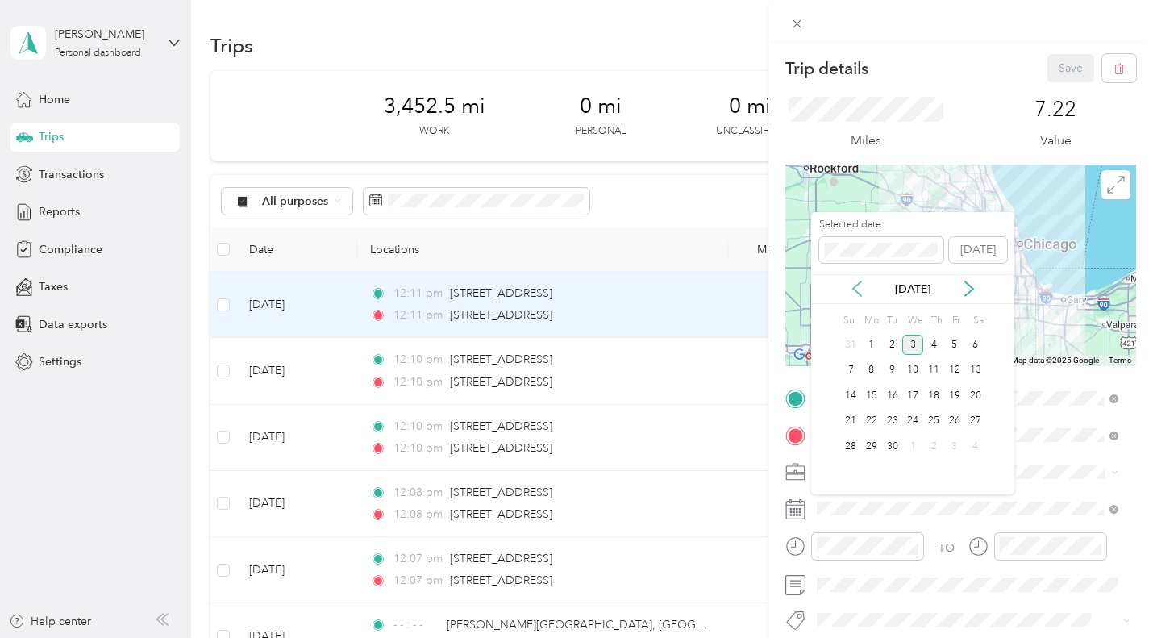
click at [861, 289] on icon at bounding box center [857, 289] width 16 height 16
click at [930, 442] on div "31" at bounding box center [933, 446] width 21 height 20
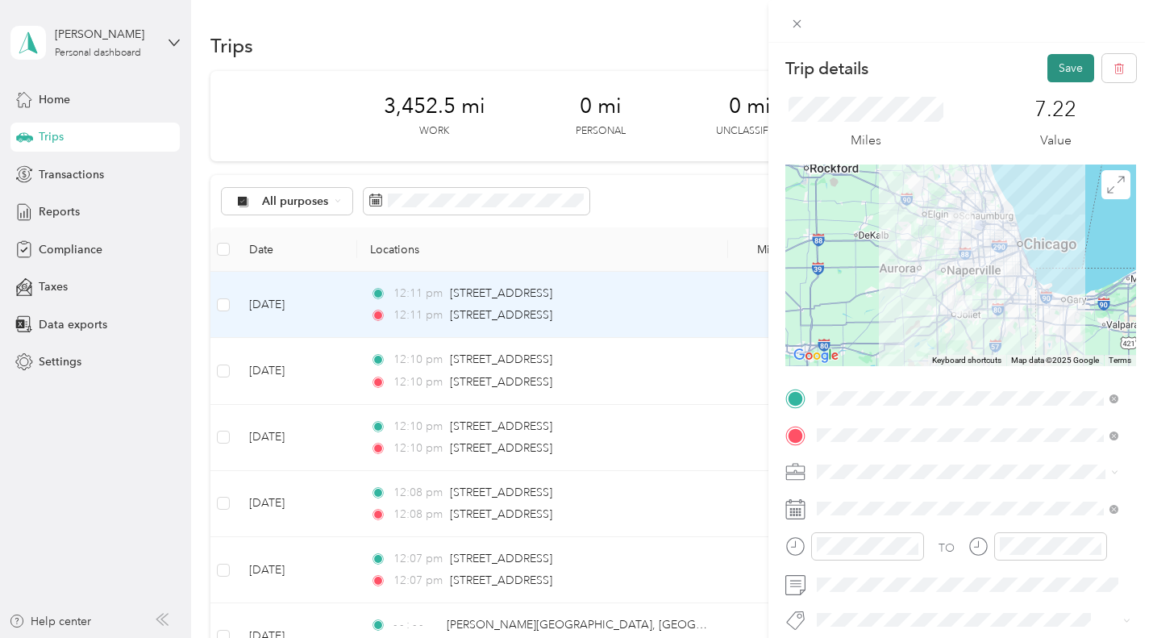
click at [1047, 65] on button "Save" at bounding box center [1070, 68] width 47 height 28
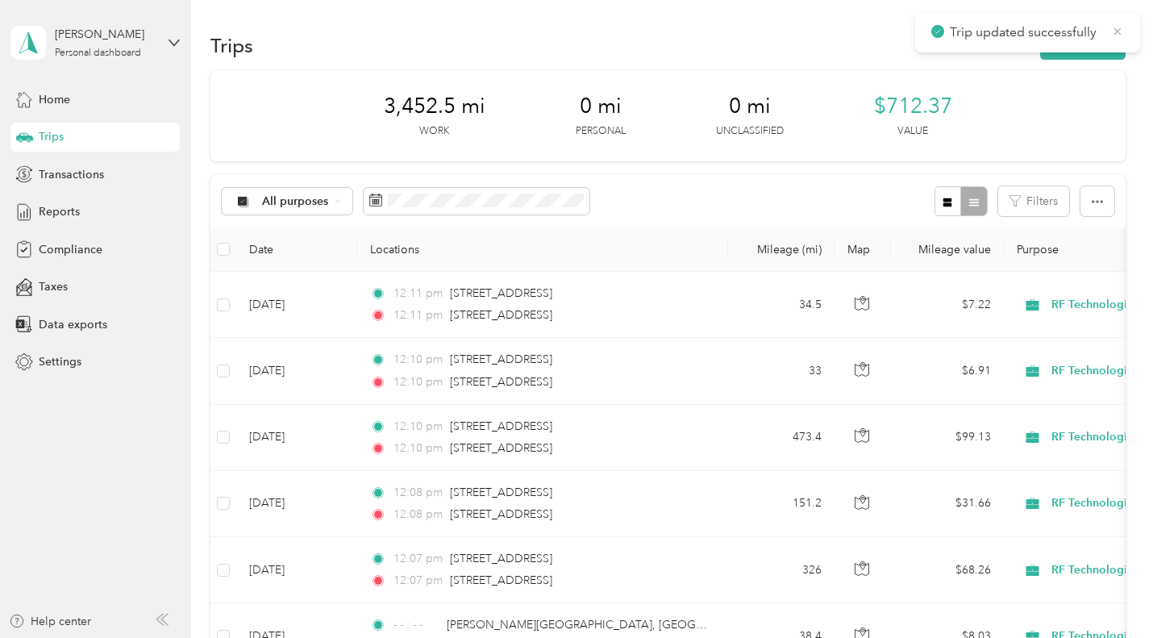
click at [1114, 29] on icon at bounding box center [1117, 31] width 13 height 15
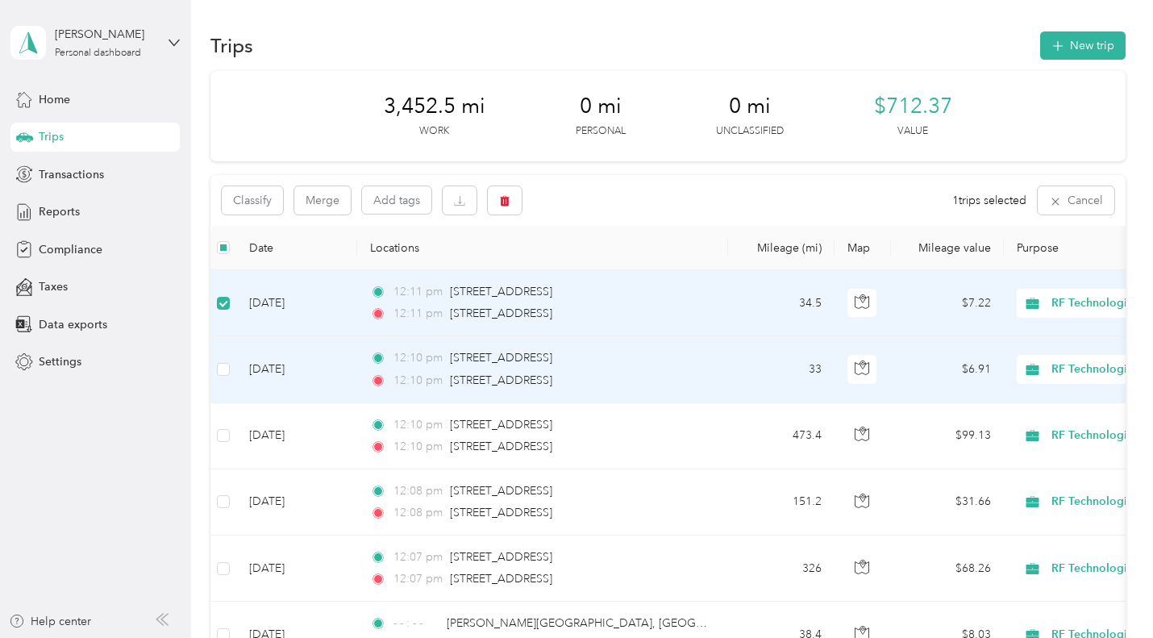
drag, startPoint x: 230, startPoint y: 359, endPoint x: 230, endPoint y: 378, distance: 19.4
click at [230, 360] on td at bounding box center [223, 369] width 26 height 66
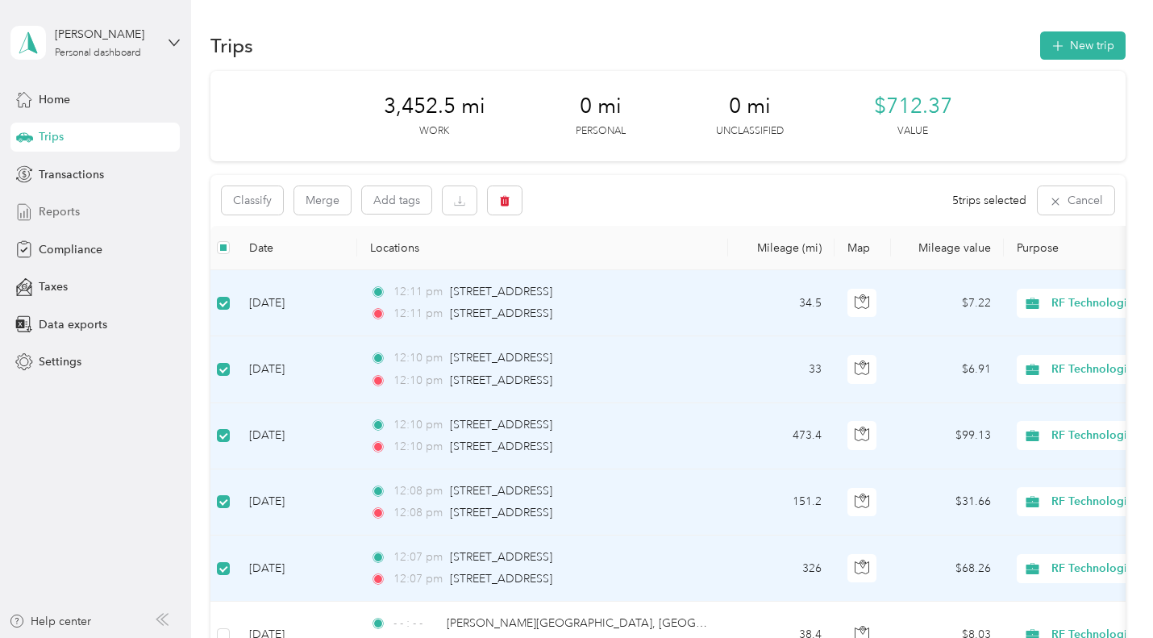
click at [60, 212] on span "Reports" at bounding box center [59, 211] width 41 height 17
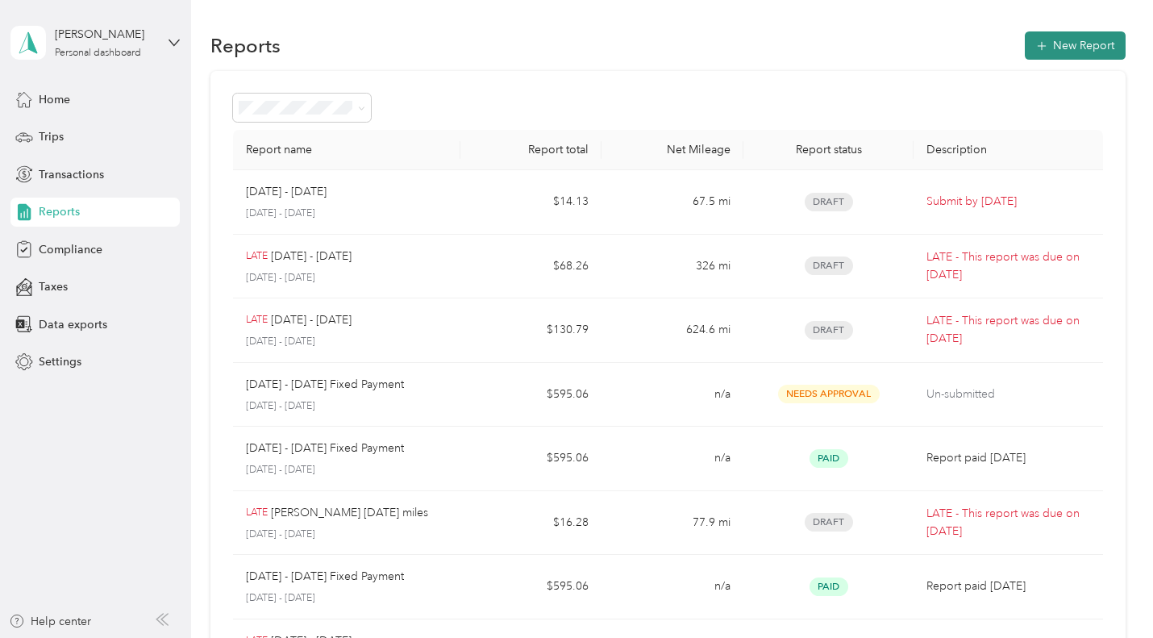
click at [1060, 48] on button "New Report" at bounding box center [1075, 45] width 101 height 28
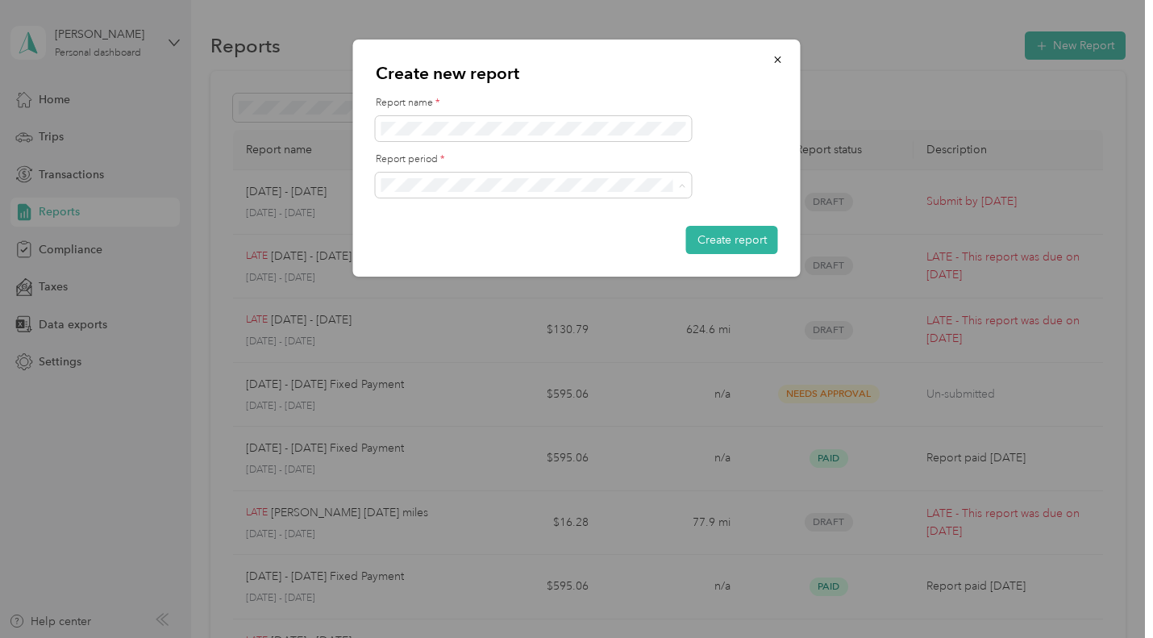
click at [441, 273] on li "[DATE] - [DATE]" at bounding box center [534, 270] width 316 height 28
click at [738, 239] on button "Create report" at bounding box center [732, 240] width 92 height 28
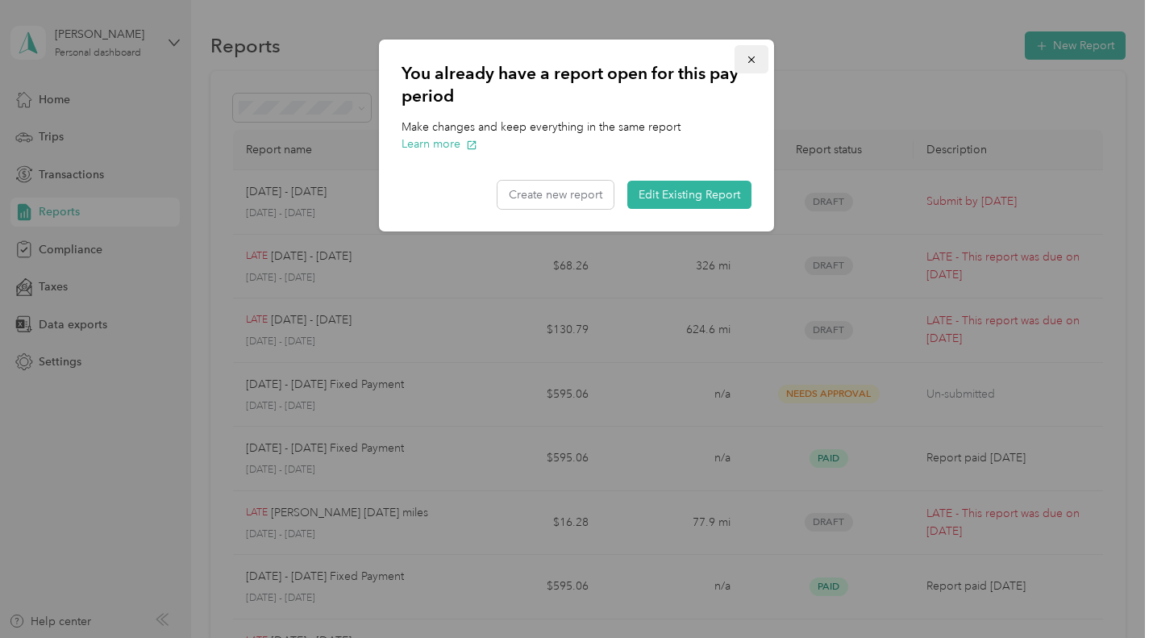
click at [752, 61] on icon "button" at bounding box center [751, 59] width 11 height 11
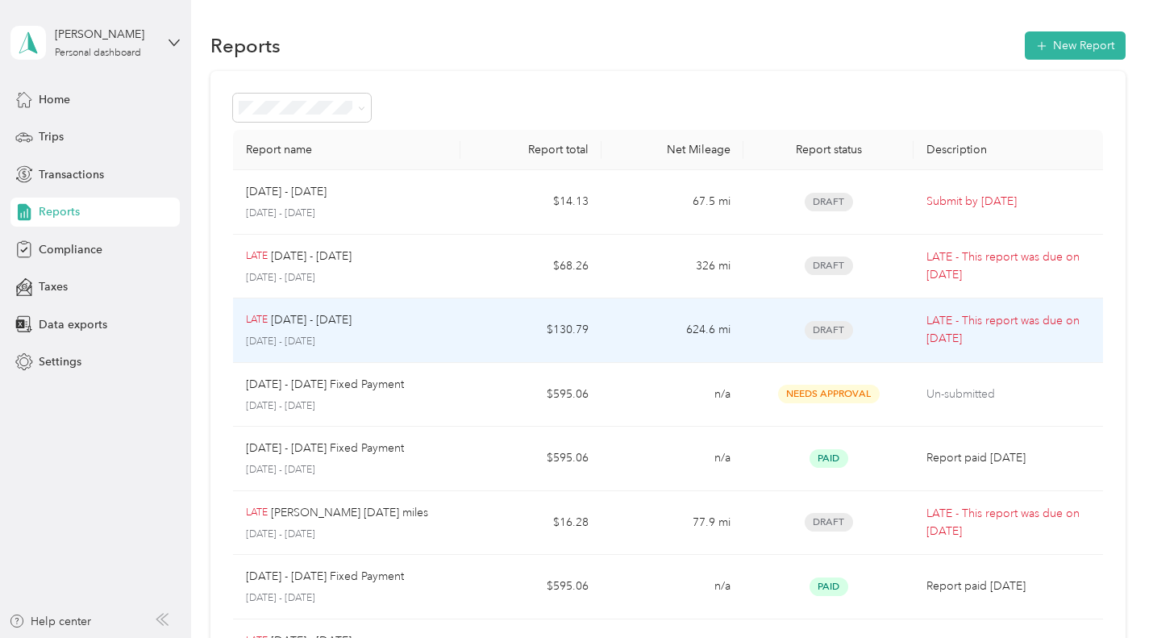
click at [593, 327] on td "$130.79" at bounding box center [531, 330] width 142 height 65
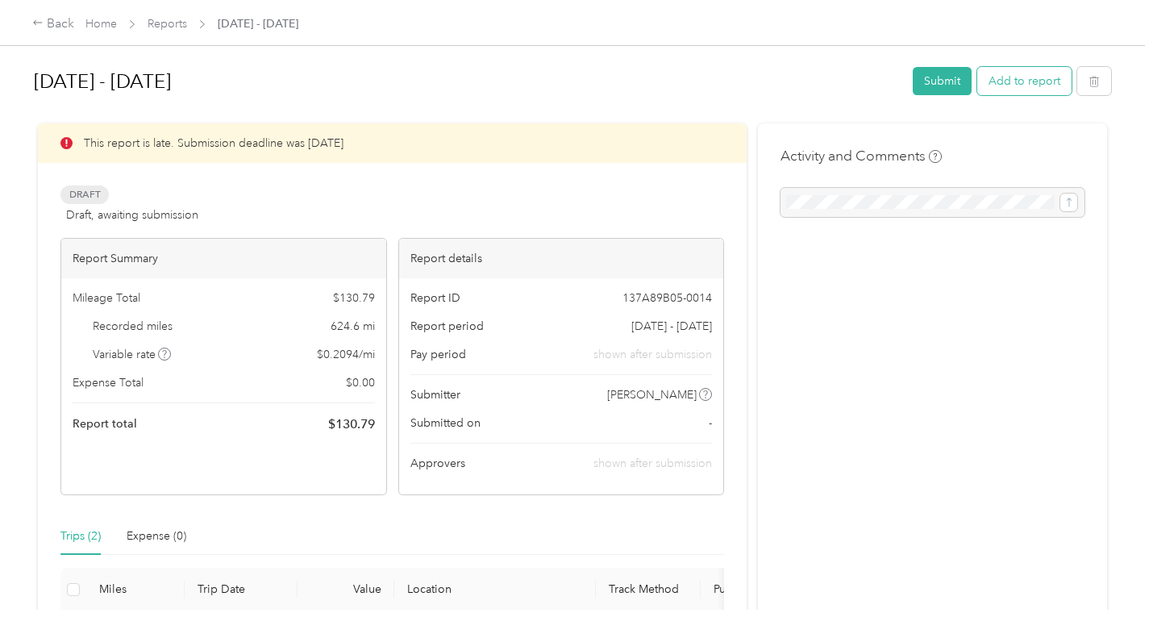
click at [1017, 82] on button "Add to report" at bounding box center [1024, 81] width 94 height 28
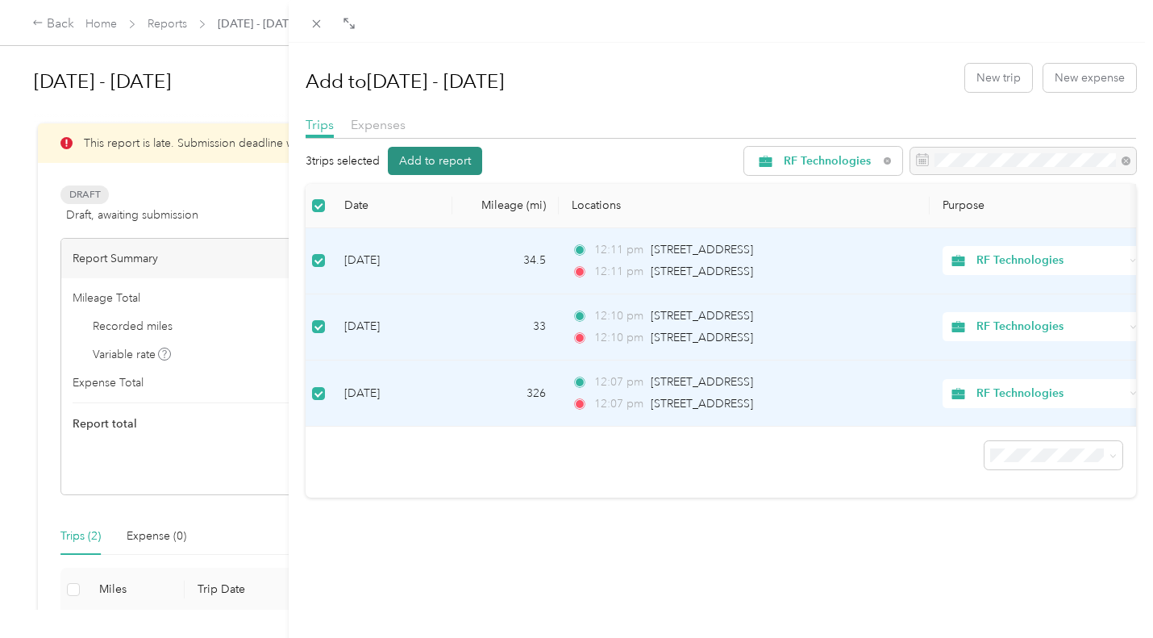
click at [414, 169] on button "Add to report" at bounding box center [435, 161] width 94 height 28
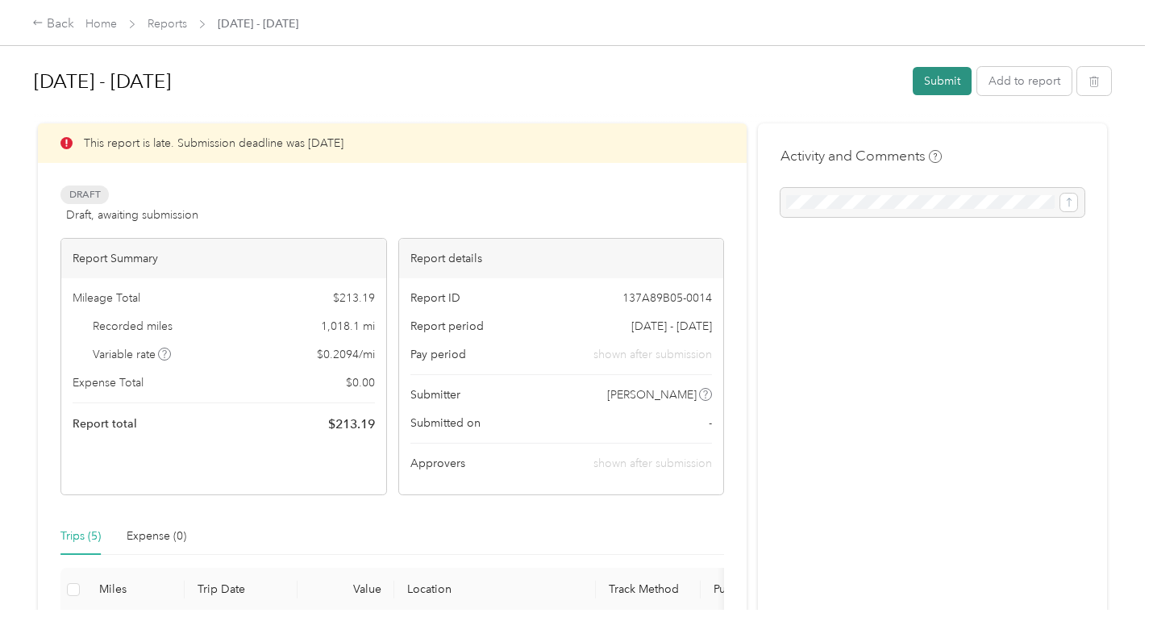
click at [942, 81] on button "Submit" at bounding box center [942, 81] width 59 height 28
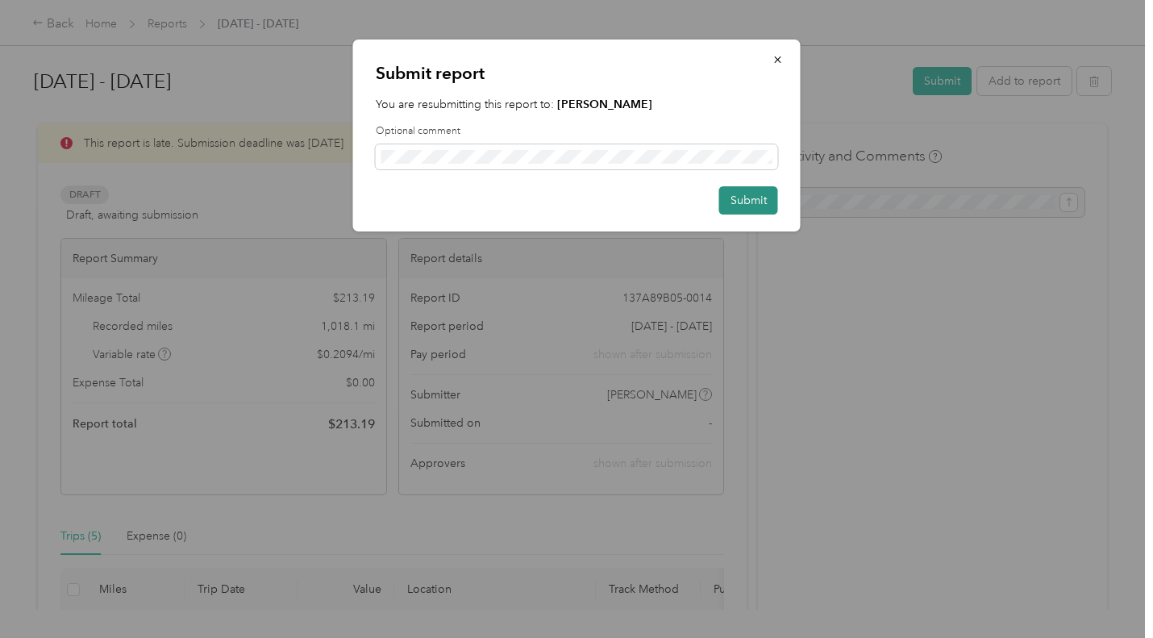
click at [742, 198] on button "Submit" at bounding box center [748, 200] width 59 height 28
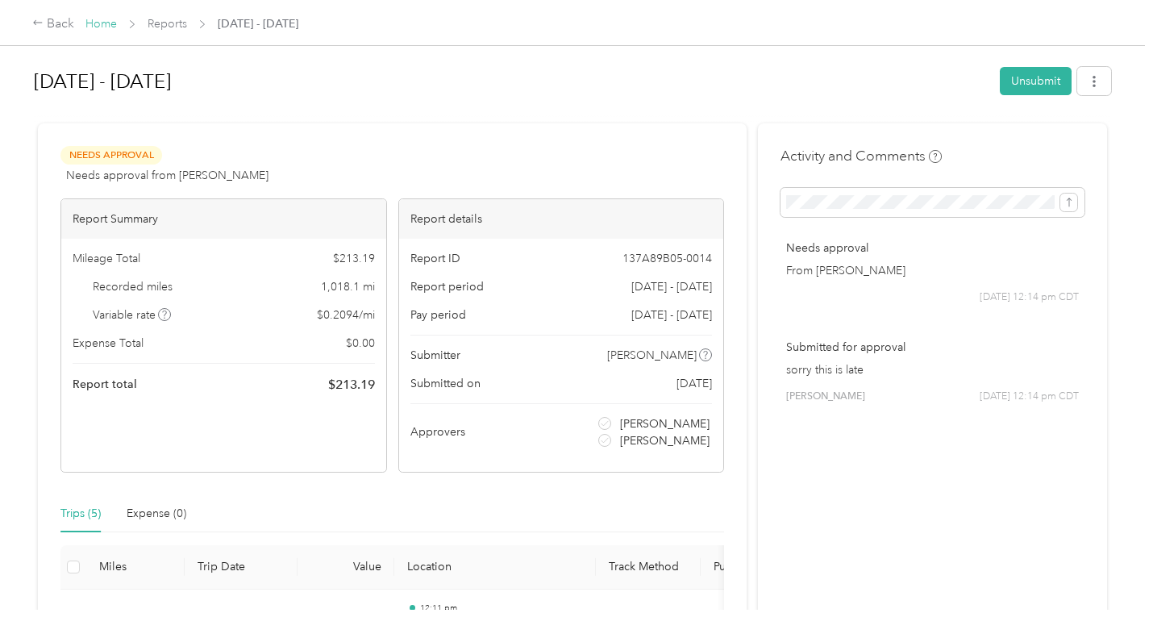
click at [106, 28] on link "Home" at bounding box center [100, 24] width 31 height 14
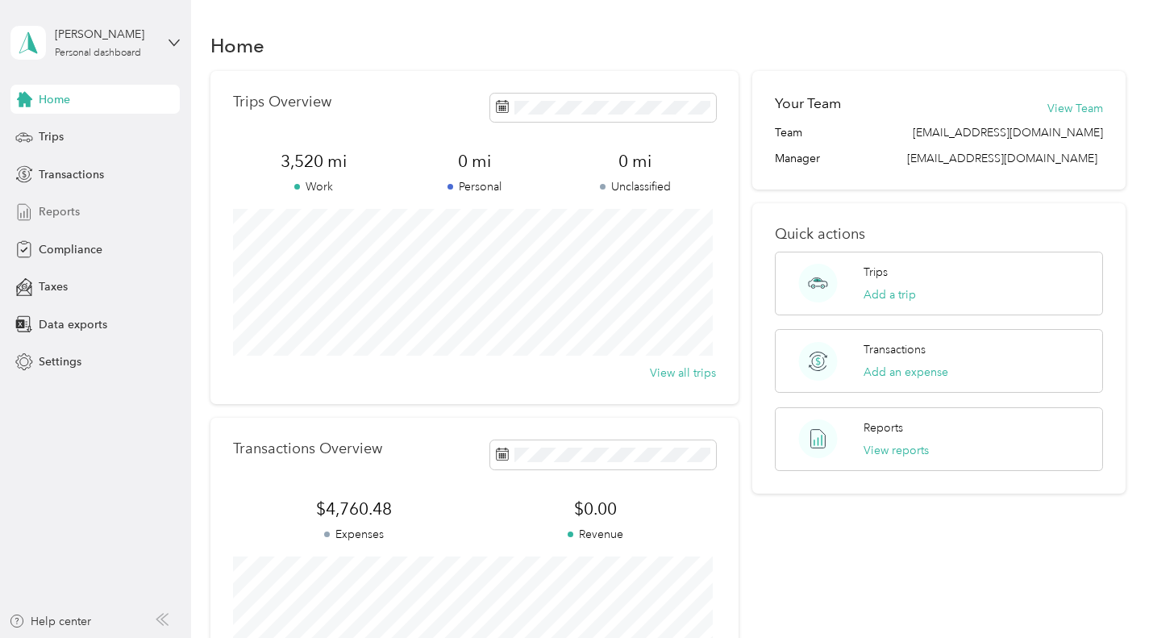
click at [58, 212] on span "Reports" at bounding box center [59, 211] width 41 height 17
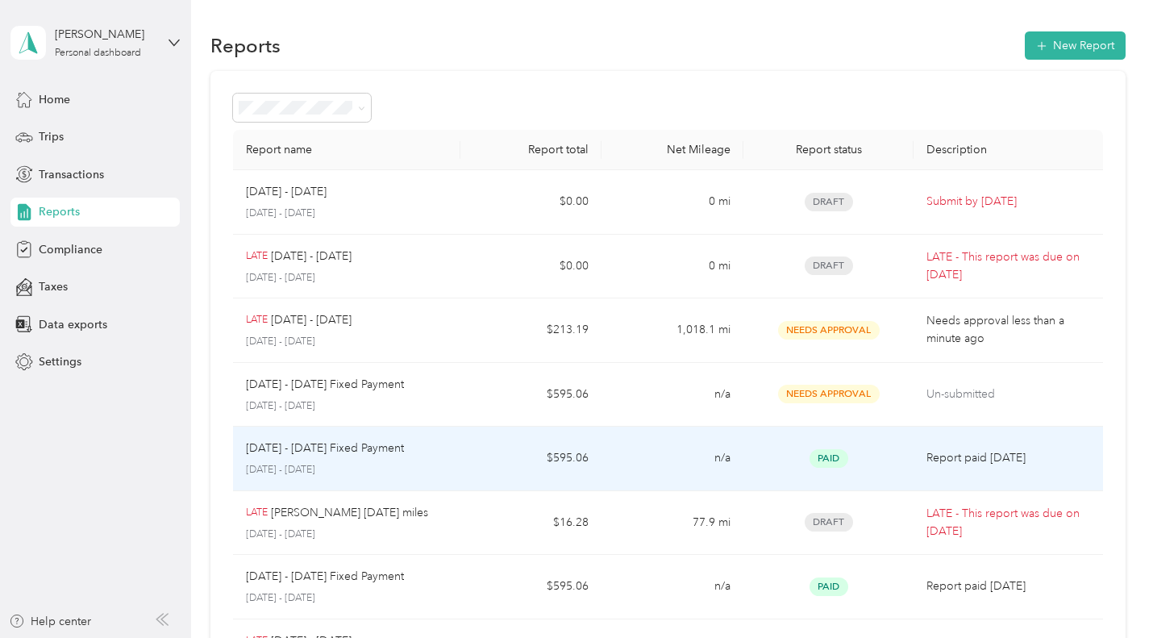
scroll to position [81, 0]
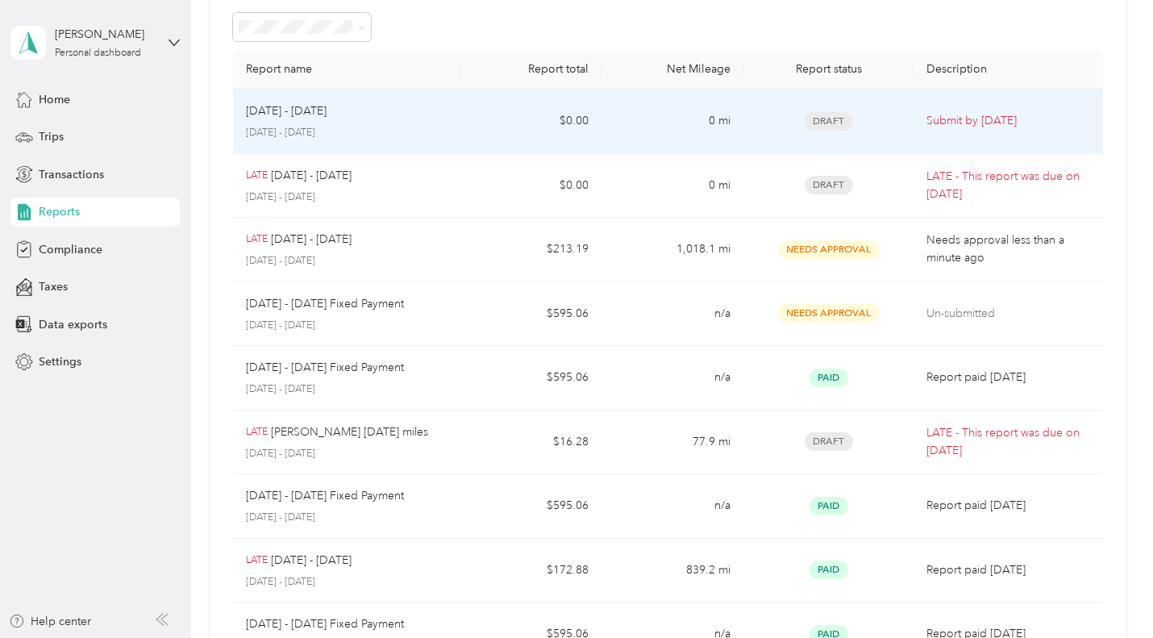
click at [426, 124] on div "[DATE] - [DATE] [DATE] - [DATE]" at bounding box center [346, 121] width 201 height 38
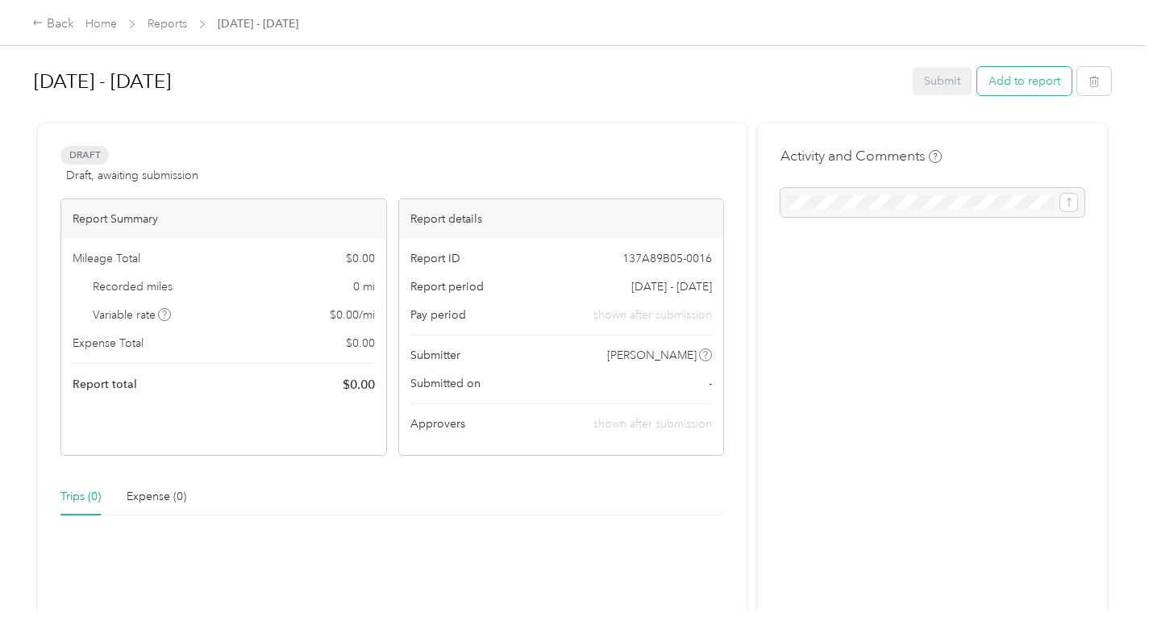
click at [1031, 86] on button "Add to report" at bounding box center [1024, 81] width 94 height 28
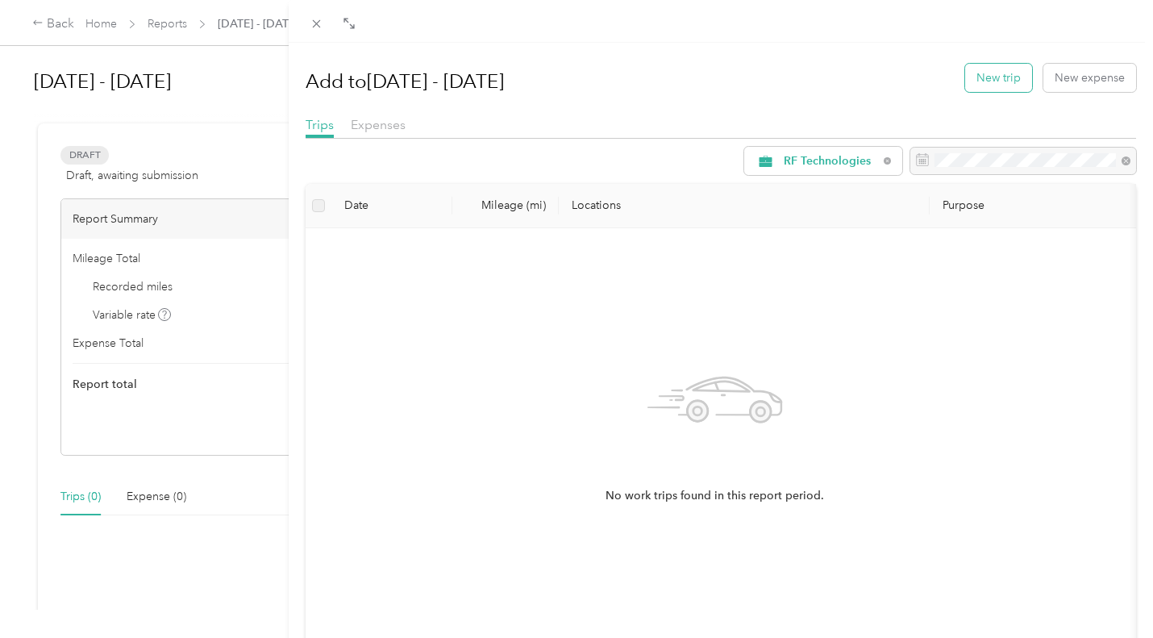
click at [989, 66] on button "New trip" at bounding box center [998, 78] width 67 height 28
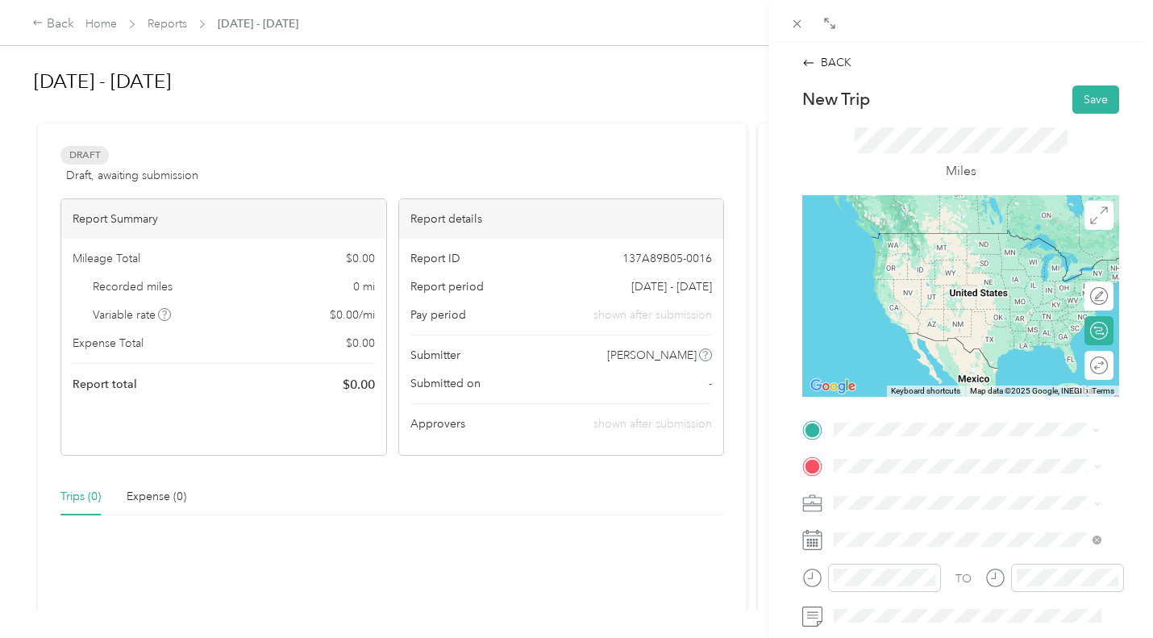
click at [889, 504] on li "[STREET_ADDRESS][US_STATE]" at bounding box center [967, 487] width 279 height 33
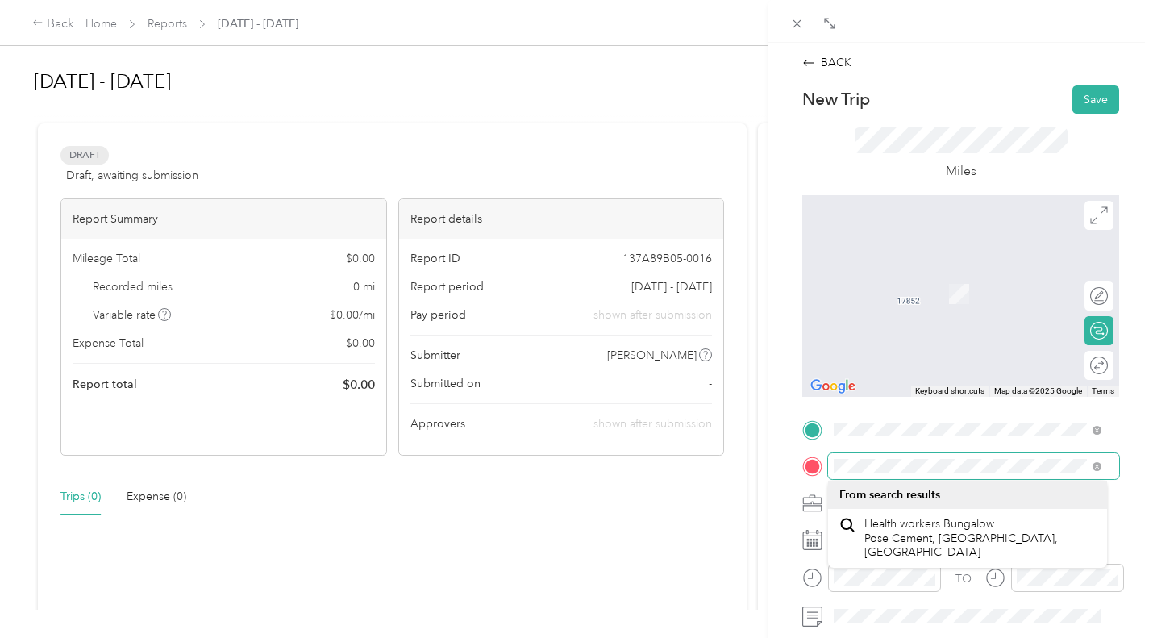
click at [811, 461] on div at bounding box center [960, 466] width 317 height 26
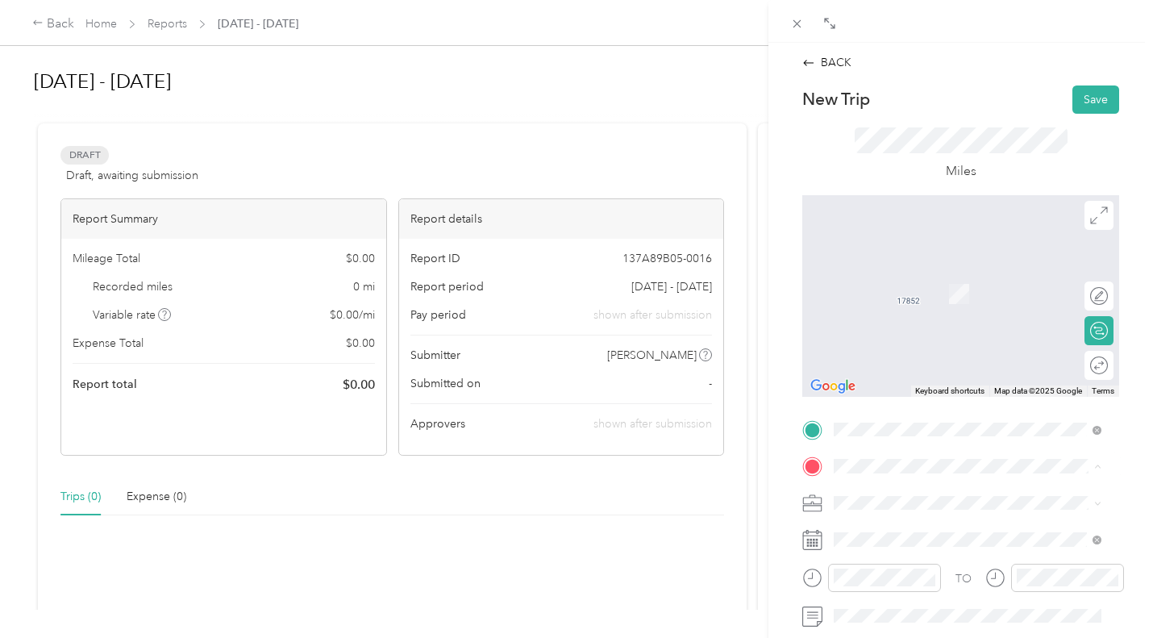
click at [906, 518] on span "[STREET_ADDRESS][US_STATE]" at bounding box center [944, 524] width 161 height 15
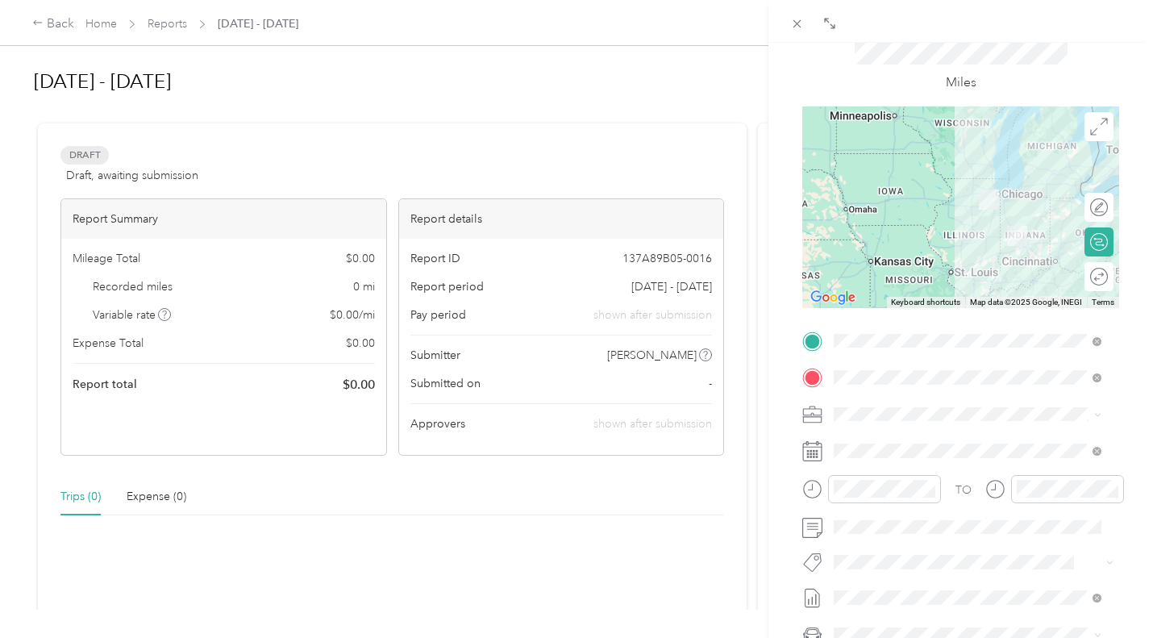
scroll to position [161, 0]
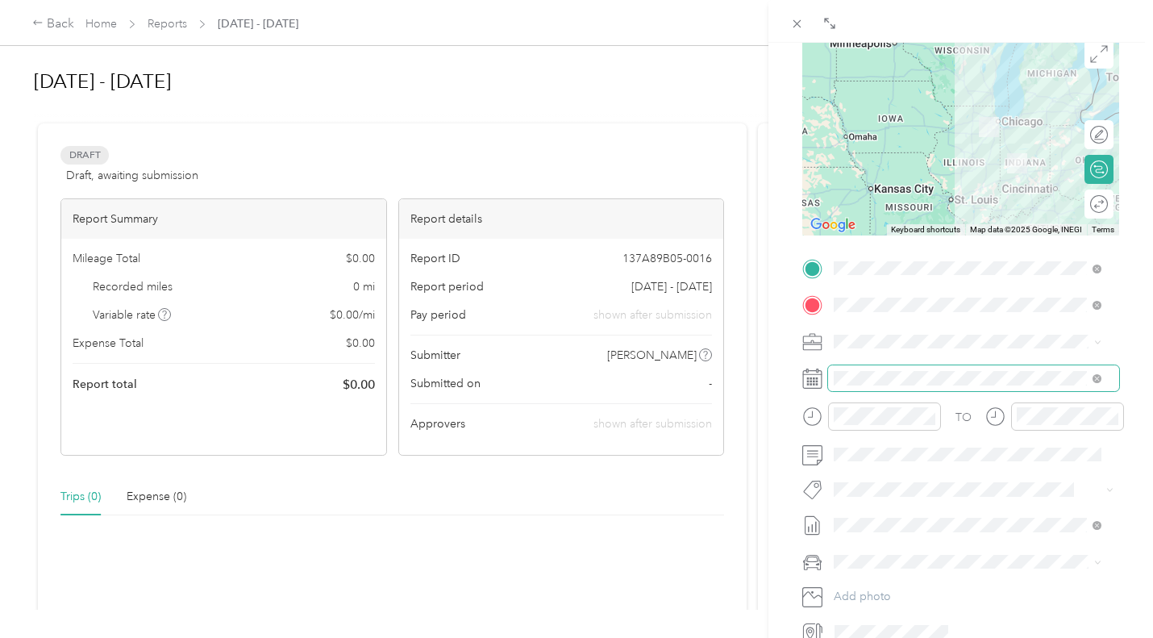
click at [900, 369] on span at bounding box center [973, 378] width 291 height 26
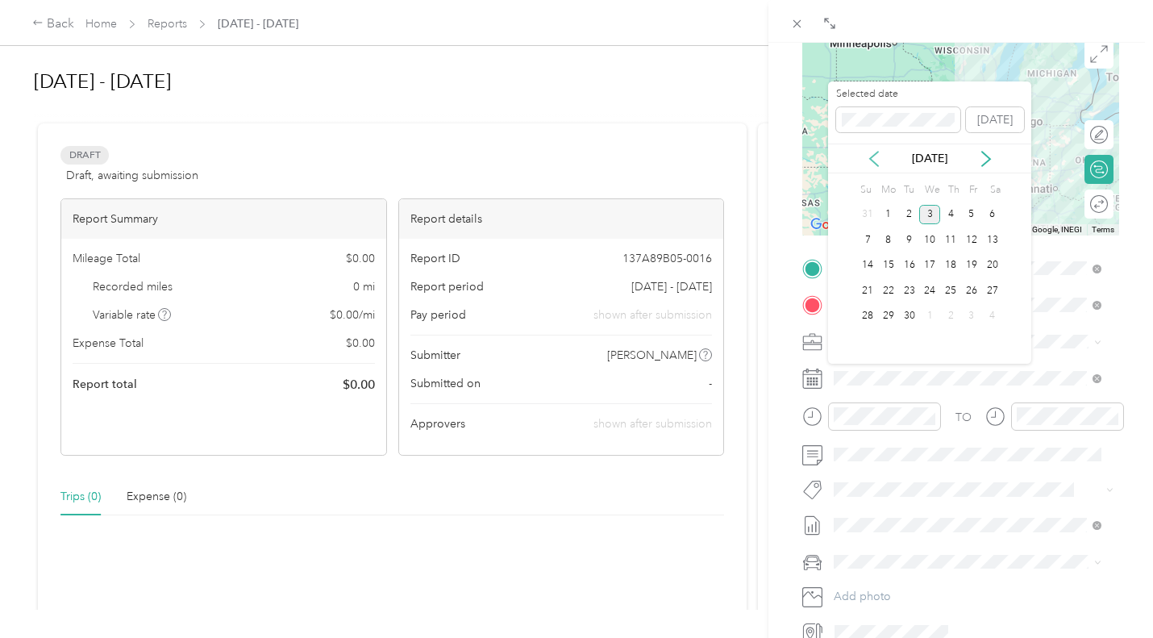
click at [881, 152] on icon at bounding box center [874, 159] width 16 height 16
click at [910, 247] on div "5" at bounding box center [909, 240] width 21 height 20
click at [937, 247] on div "6" at bounding box center [929, 240] width 21 height 20
click at [947, 235] on div "7" at bounding box center [950, 240] width 21 height 20
drag, startPoint x: 947, startPoint y: 235, endPoint x: 987, endPoint y: 178, distance: 70.0
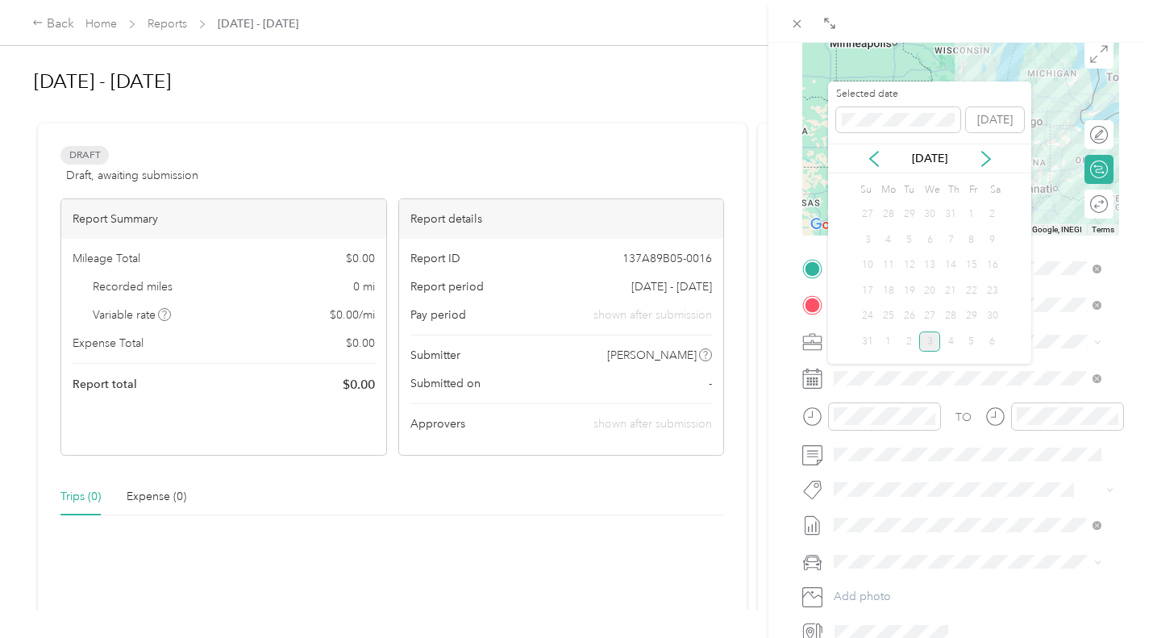
click at [950, 231] on div "7" at bounding box center [950, 240] width 21 height 20
click at [993, 167] on div "[DATE]" at bounding box center [929, 159] width 203 height 30
click at [989, 164] on icon at bounding box center [986, 159] width 16 height 16
click at [878, 161] on icon at bounding box center [874, 159] width 16 height 16
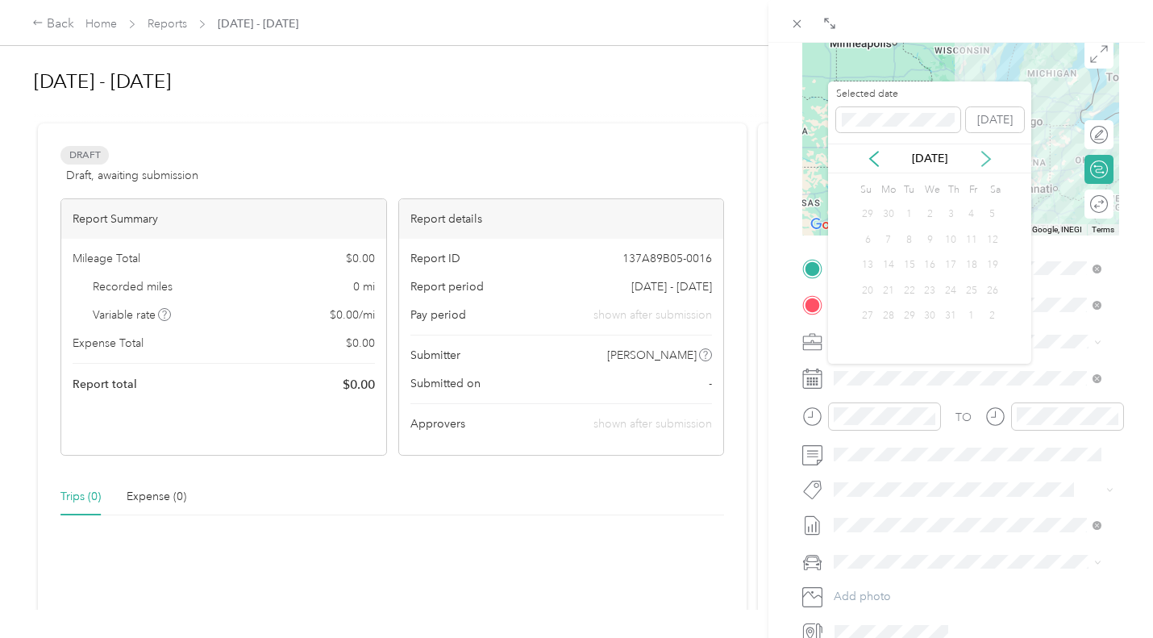
click at [992, 160] on icon at bounding box center [986, 159] width 16 height 16
drag, startPoint x: 930, startPoint y: 228, endPoint x: 935, endPoint y: 244, distance: 16.3
click at [930, 229] on div "6" at bounding box center [929, 240] width 21 height 26
click at [940, 258] on div "14" at bounding box center [950, 266] width 21 height 20
click at [942, 260] on div "14" at bounding box center [950, 266] width 21 height 20
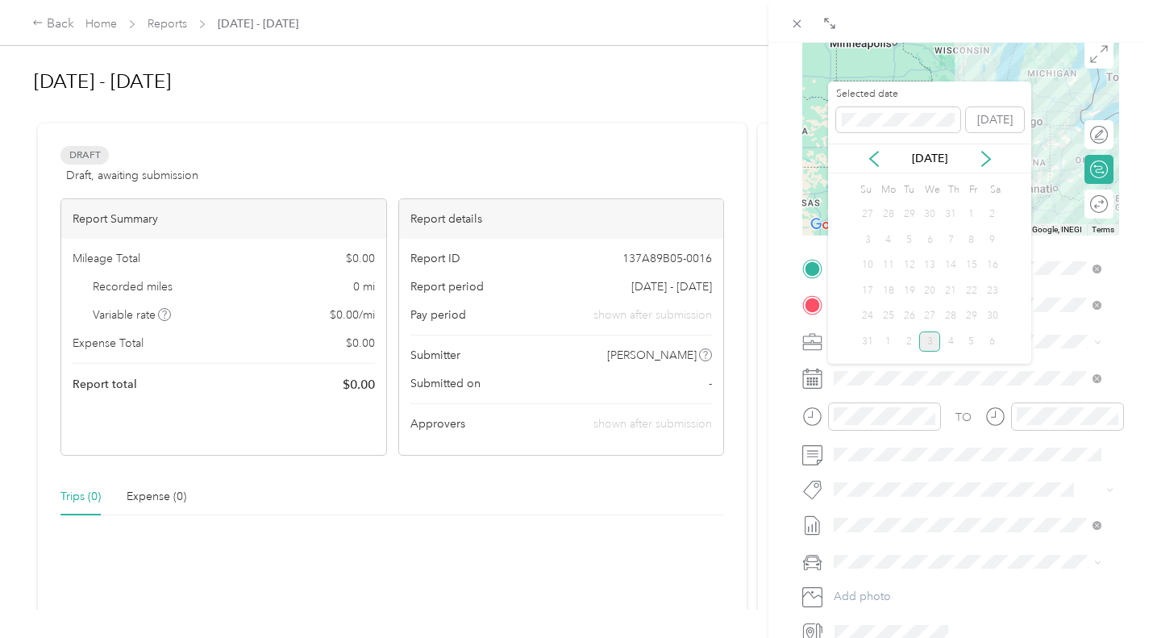
drag, startPoint x: 947, startPoint y: 253, endPoint x: 980, endPoint y: 150, distance: 108.4
click at [947, 252] on div "14" at bounding box center [950, 265] width 21 height 26
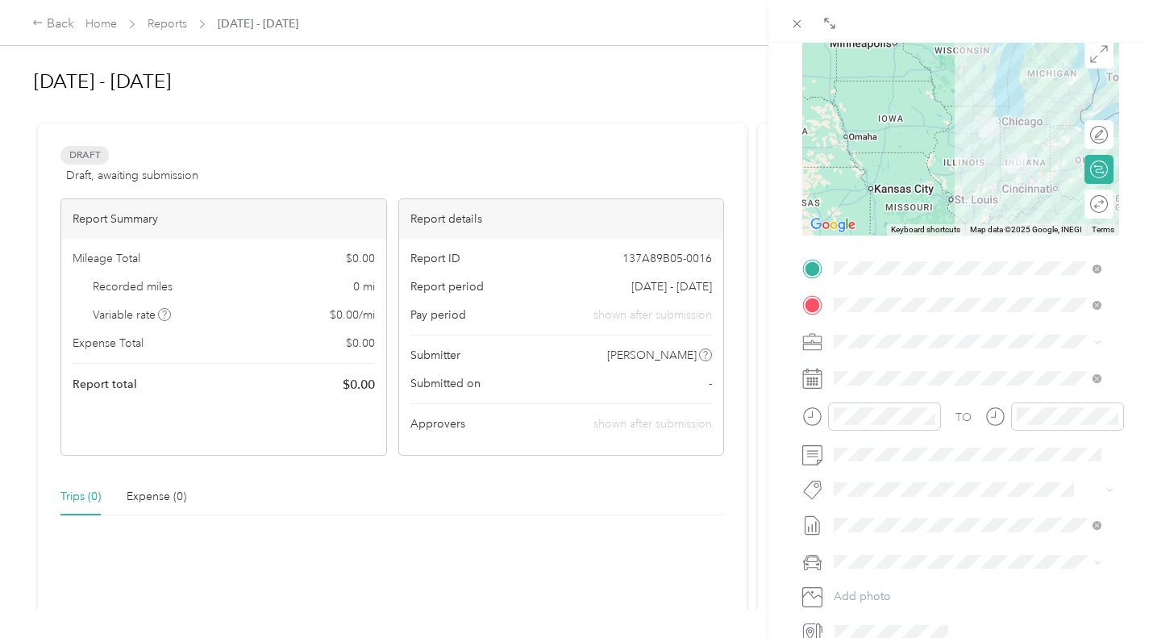
click at [714, 107] on div "BACK New Trip Save This trip cannot be edited because it is either under review…" at bounding box center [576, 319] width 1153 height 638
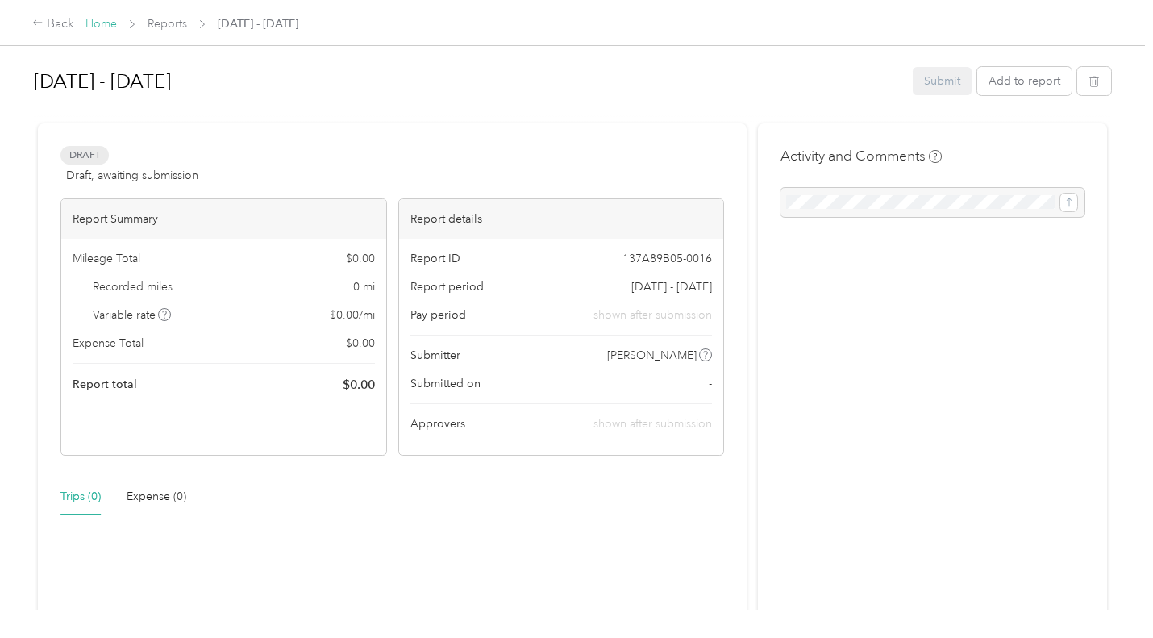
click at [110, 17] on link "Home" at bounding box center [100, 24] width 31 height 14
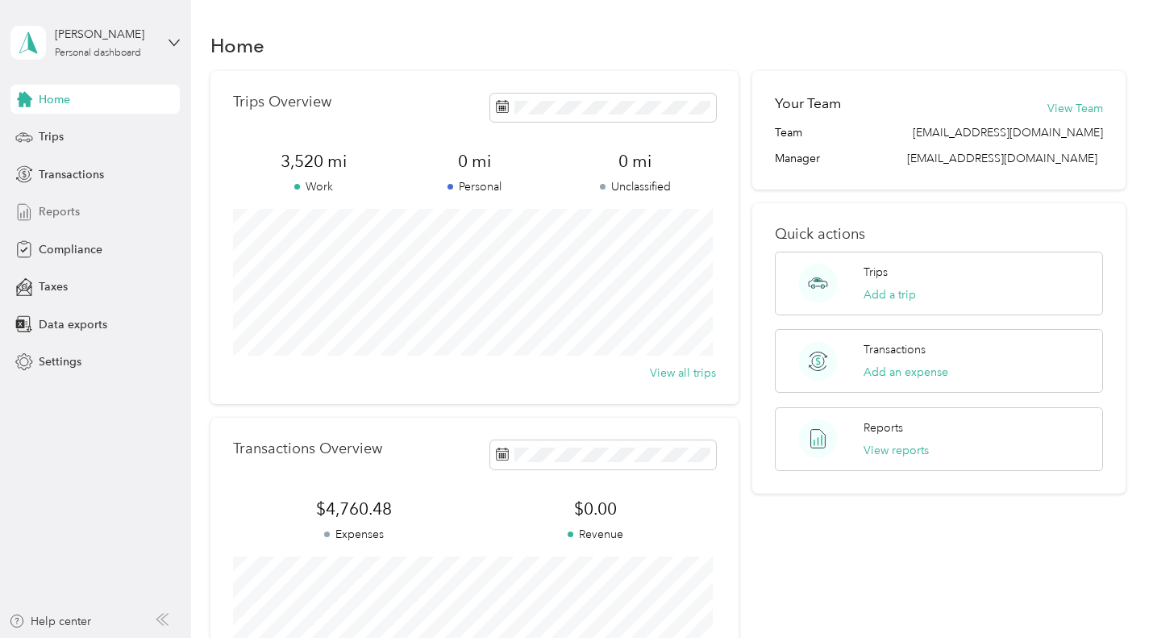
click at [56, 216] on span "Reports" at bounding box center [59, 211] width 41 height 17
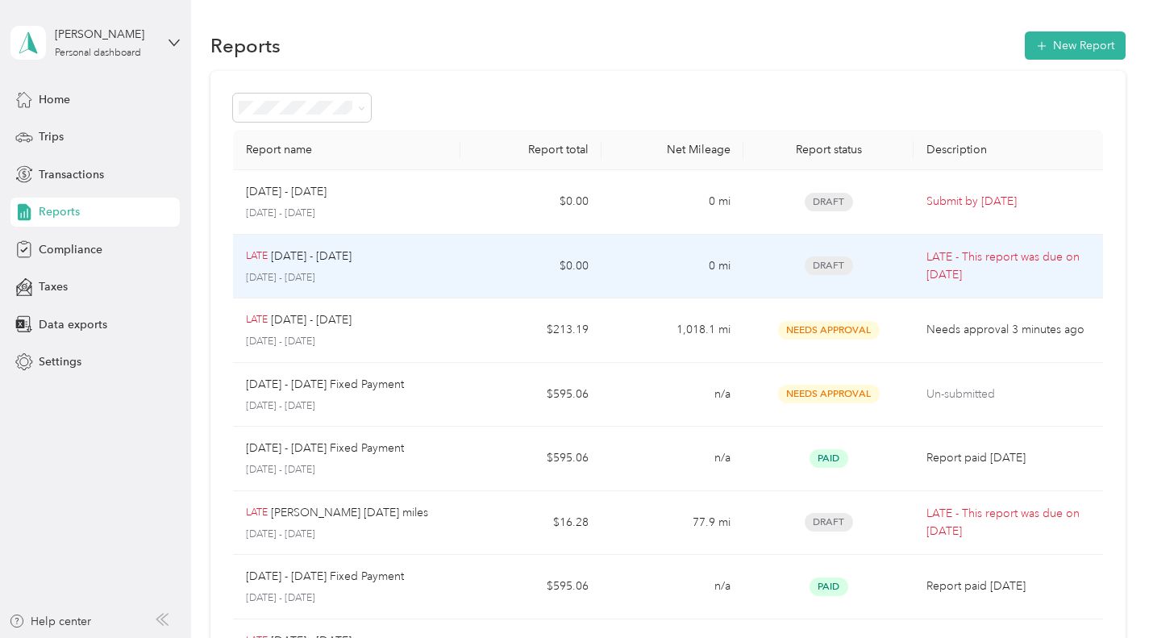
click at [952, 276] on p "LATE - This report was due on [DATE]" at bounding box center [1008, 265] width 163 height 35
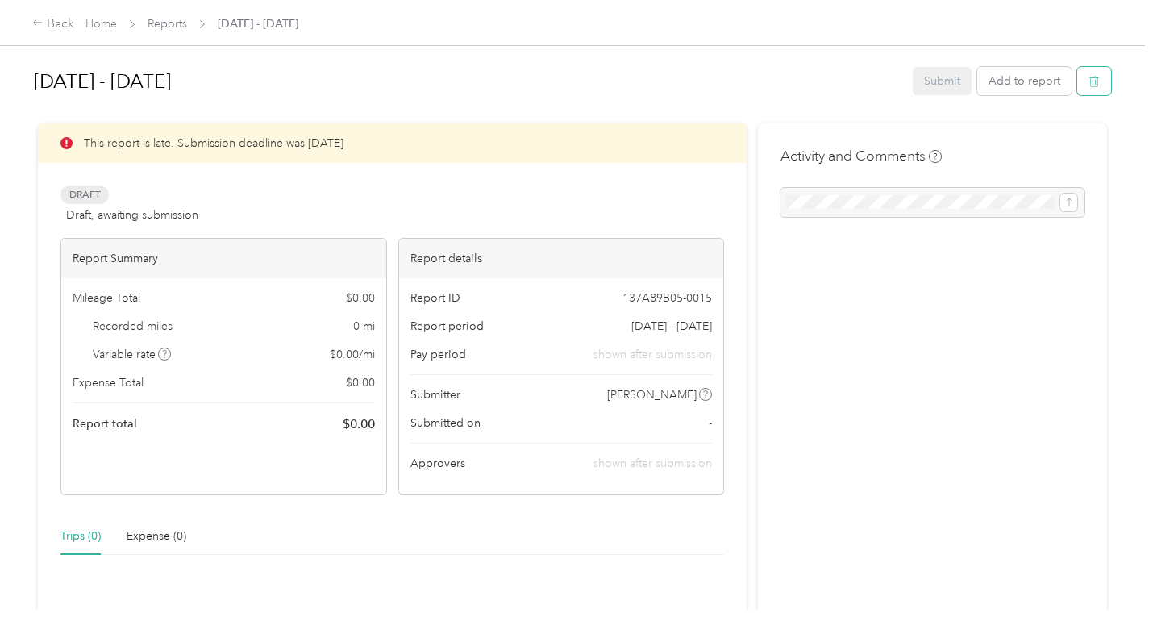
click at [1095, 80] on icon "button" at bounding box center [1094, 81] width 11 height 11
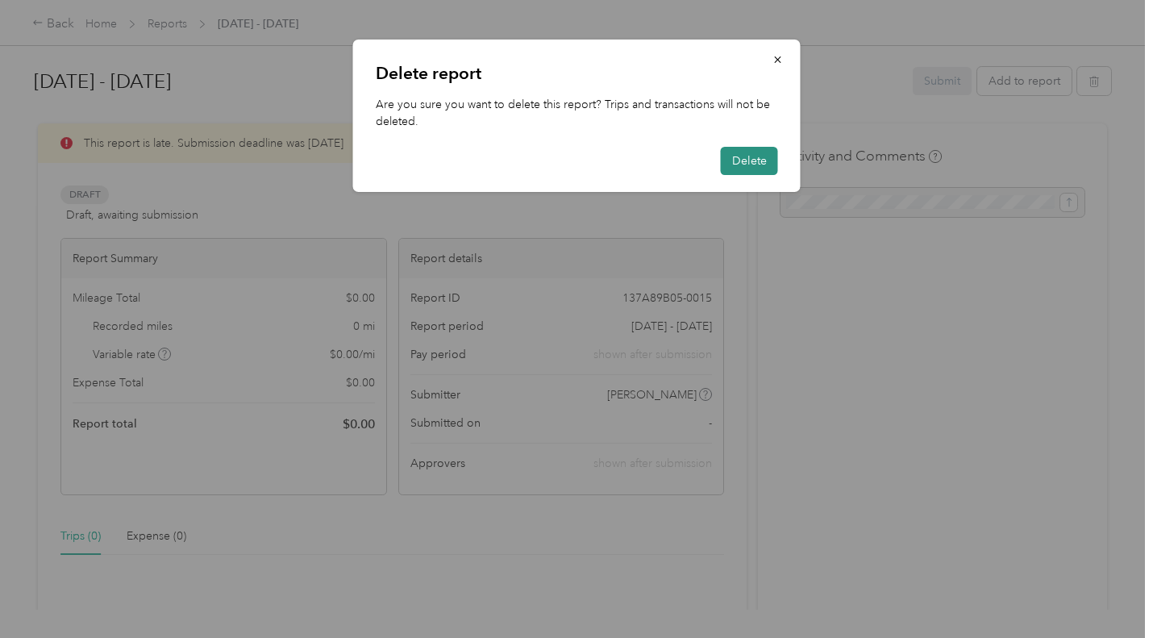
click at [743, 159] on button "Delete" at bounding box center [749, 161] width 57 height 28
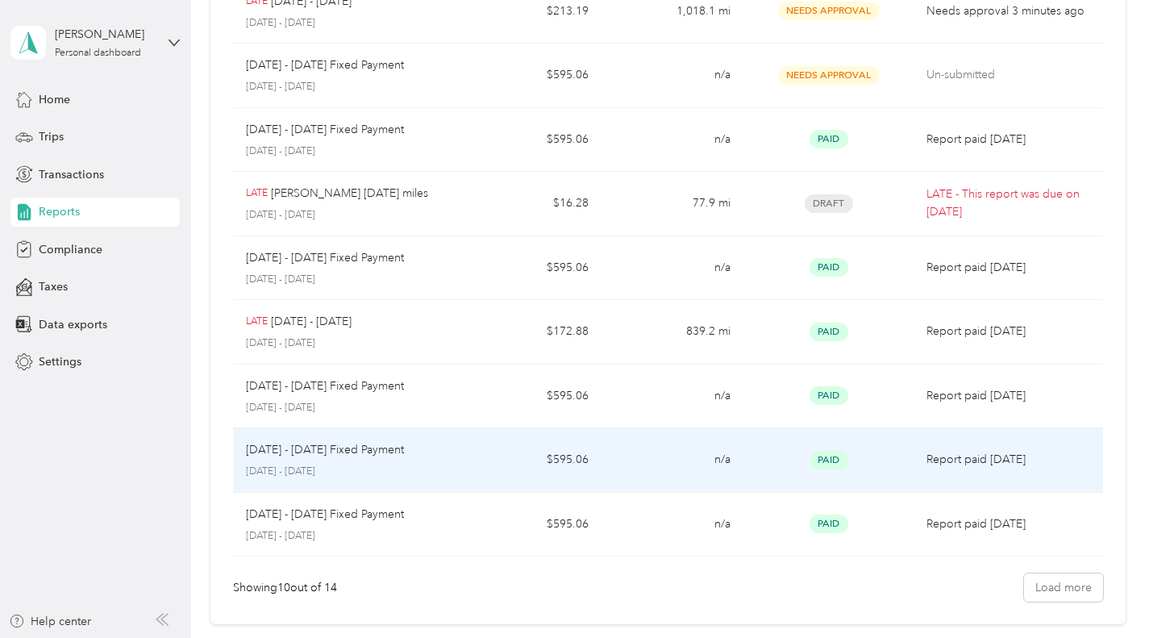
scroll to position [81, 0]
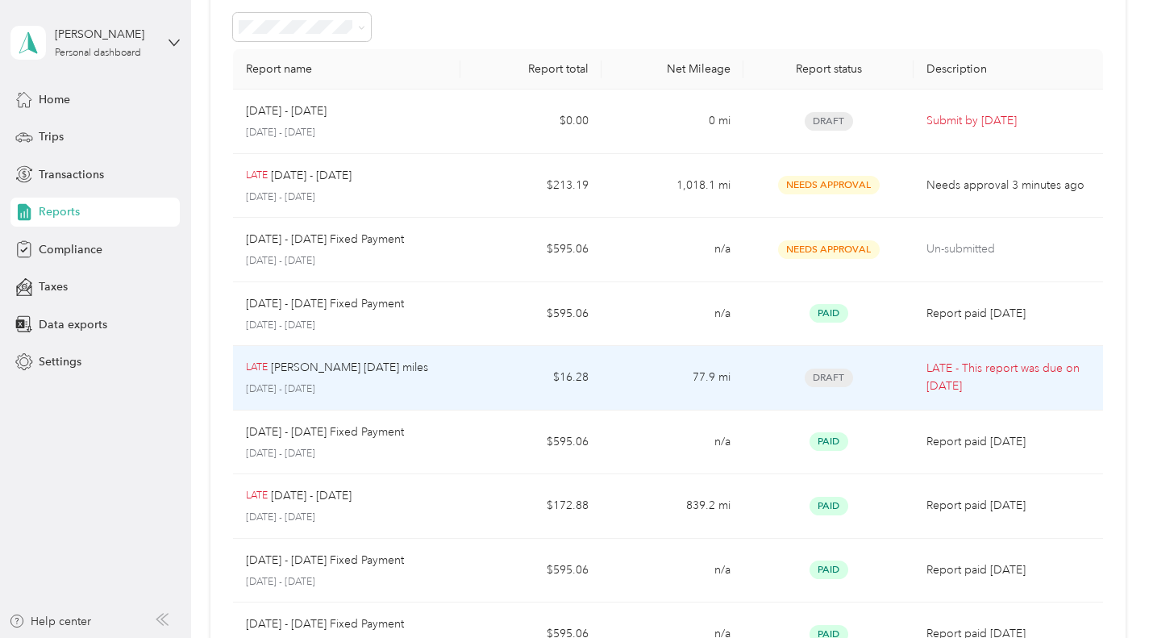
click at [982, 366] on p "LATE - This report was due on [DATE]" at bounding box center [1008, 377] width 163 height 35
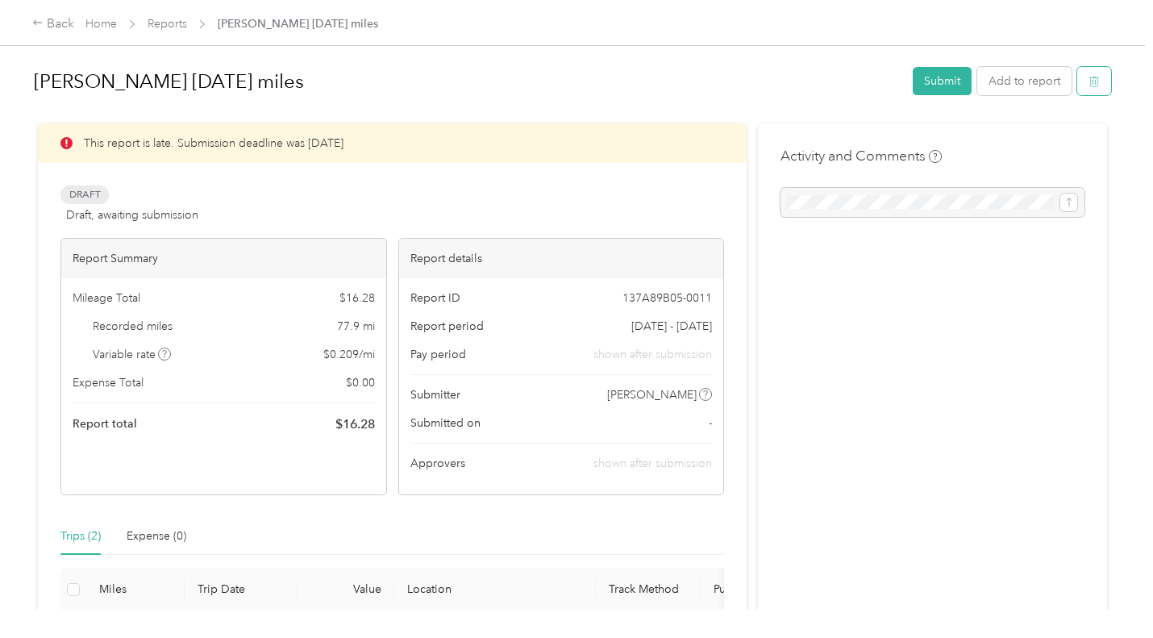
click at [1093, 91] on button "button" at bounding box center [1094, 81] width 34 height 28
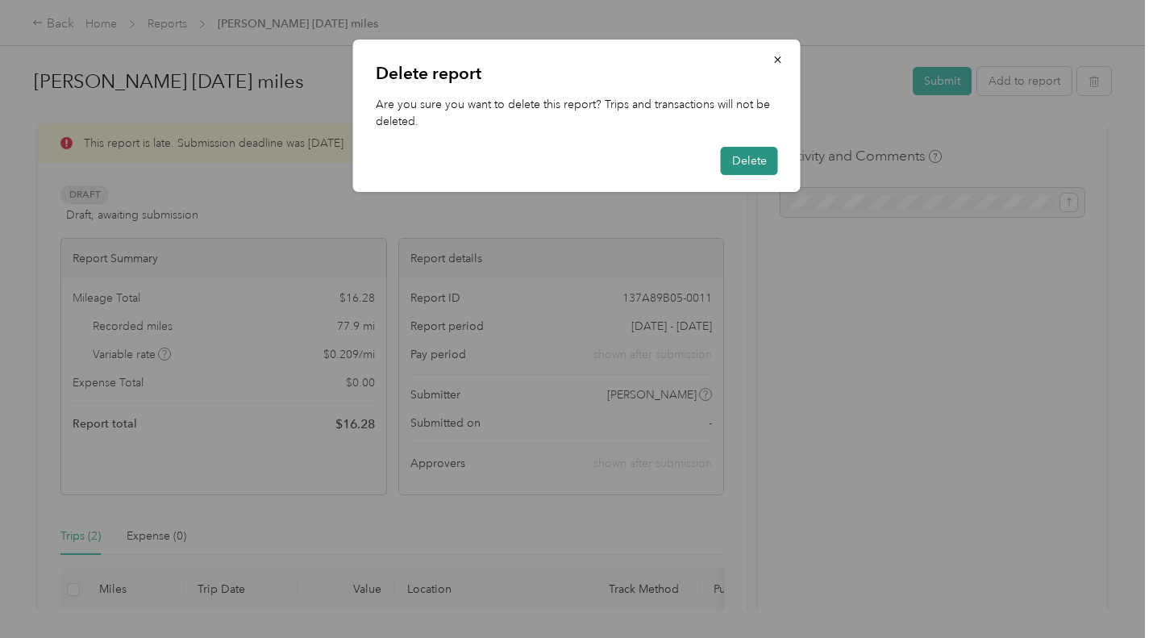
click at [752, 164] on button "Delete" at bounding box center [749, 161] width 57 height 28
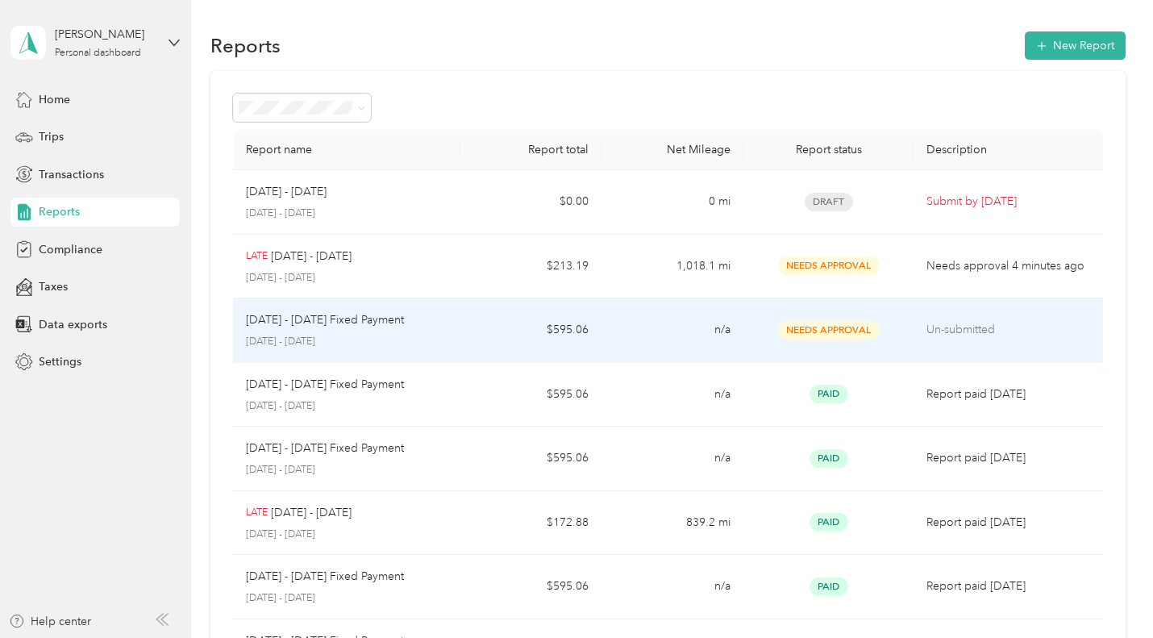
click at [963, 327] on p "Un-submitted" at bounding box center [1008, 330] width 163 height 18
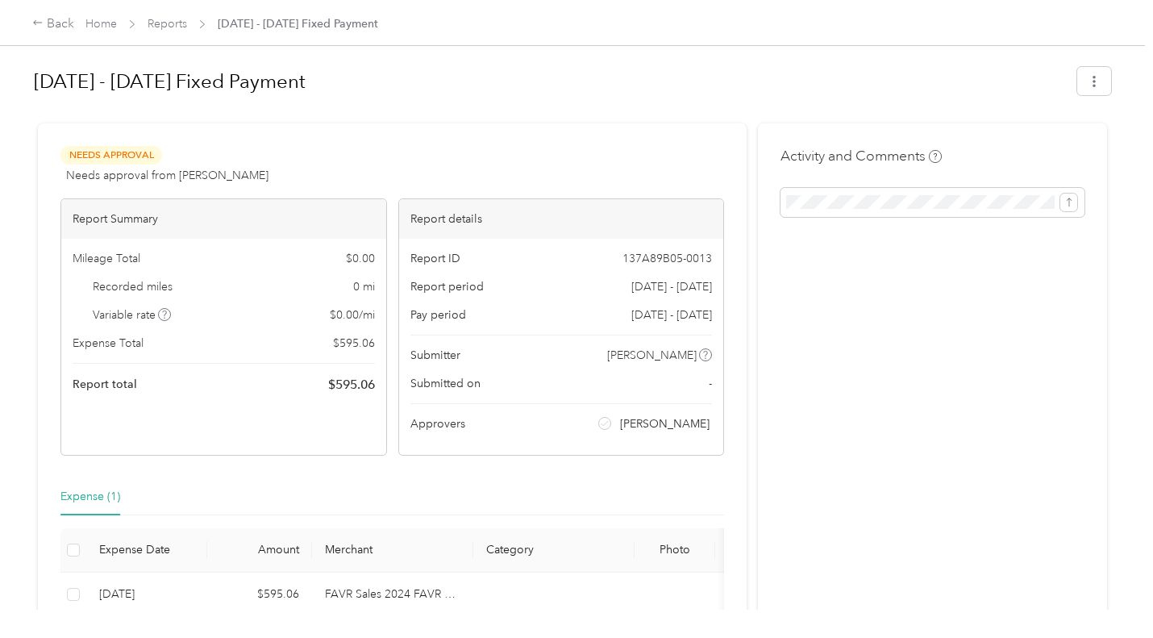
click at [1108, 84] on div "[DATE] - [DATE] Fixed Payment Needs Approval Needs approval from [PERSON_NAME] …" at bounding box center [572, 362] width 1081 height 612
click at [1099, 83] on button "button" at bounding box center [1094, 81] width 34 height 28
click at [828, 70] on h1 "[DATE] - [DATE] Fixed Payment" at bounding box center [550, 81] width 1032 height 39
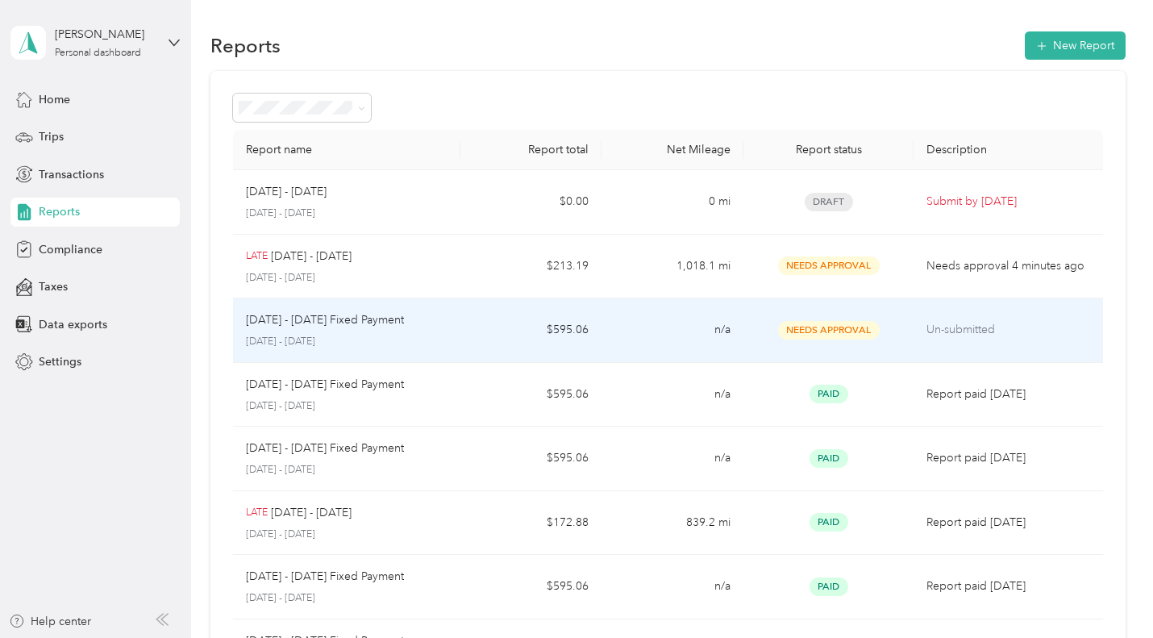
click at [961, 327] on p "Un-submitted" at bounding box center [1008, 330] width 163 height 18
